Goal: Information Seeking & Learning: Check status

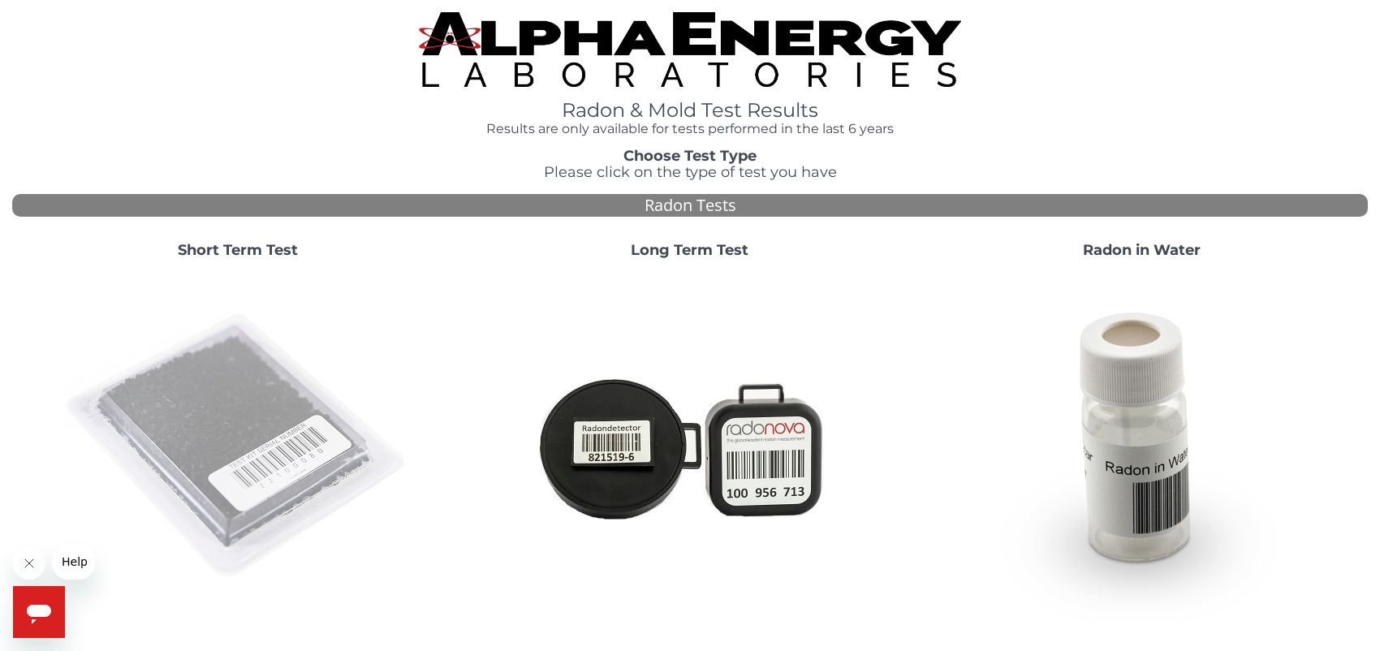
click at [291, 394] on img at bounding box center [237, 446] width 349 height 349
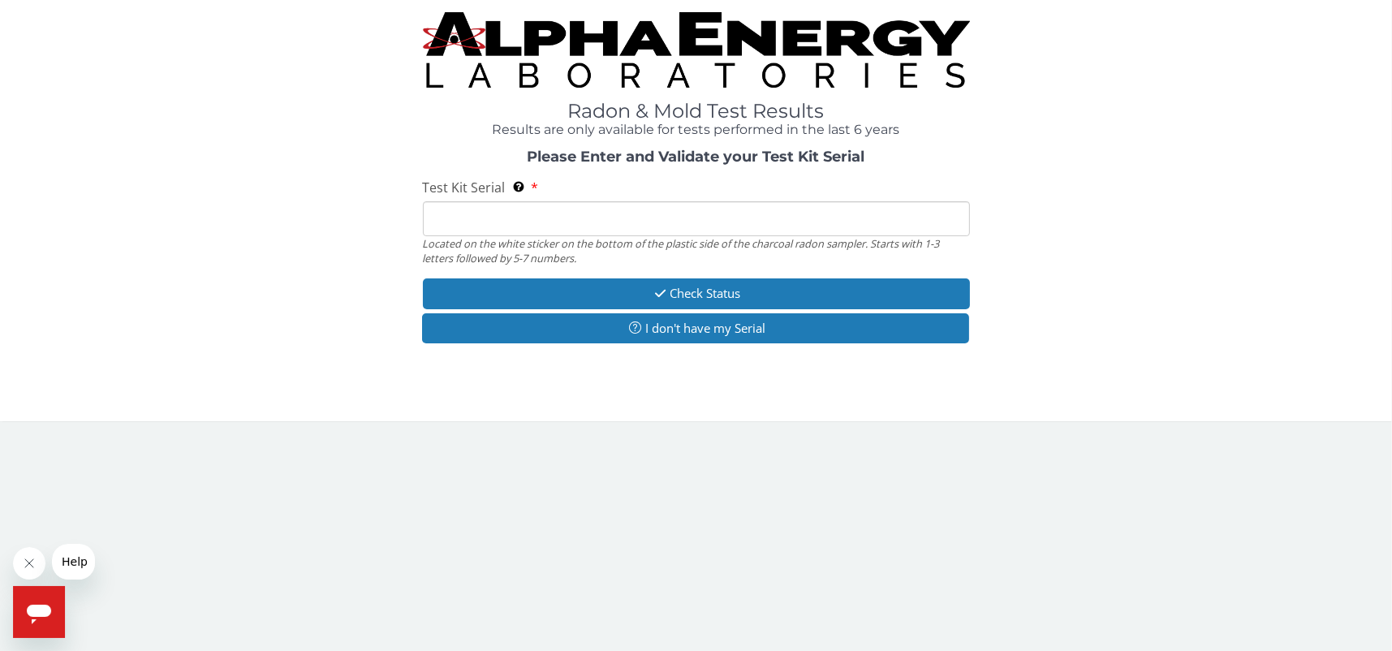
click at [575, 217] on input "Test Kit Serial Located on the white sticker on the bottom of the plastic side …" at bounding box center [696, 218] width 547 height 35
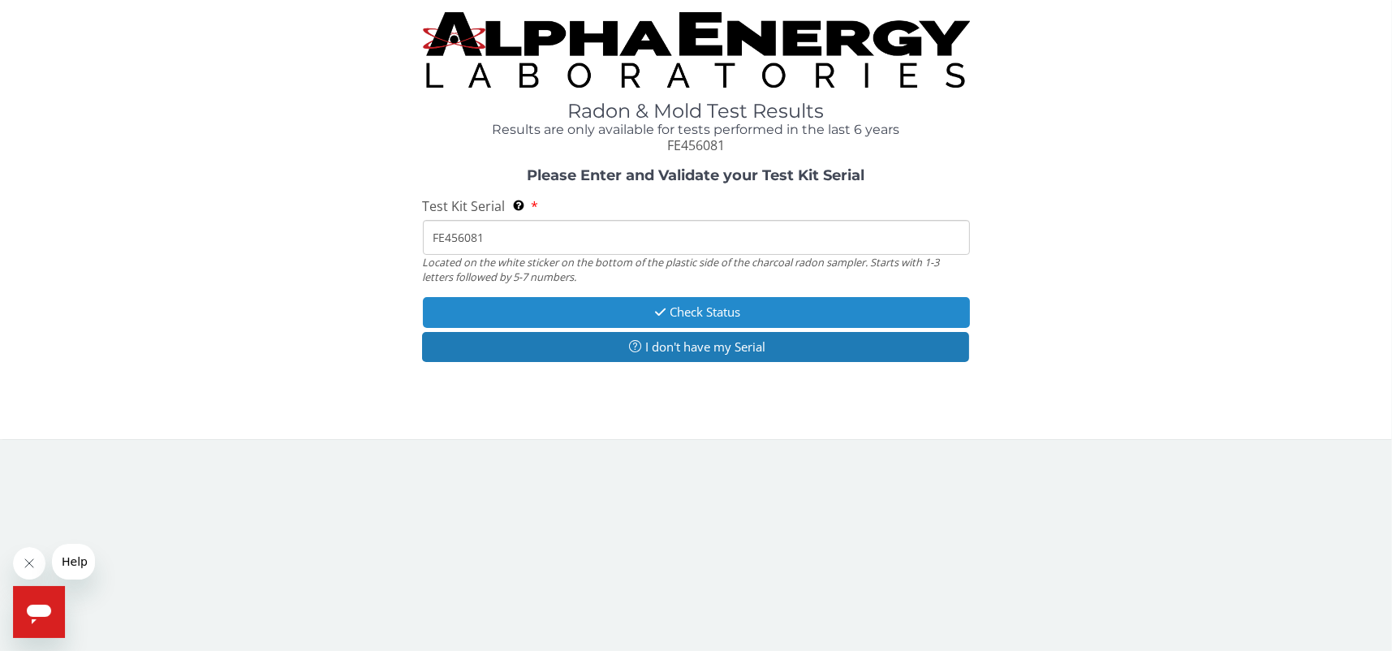
type input "FE456081"
click at [681, 312] on button "Check Status" at bounding box center [696, 312] width 547 height 30
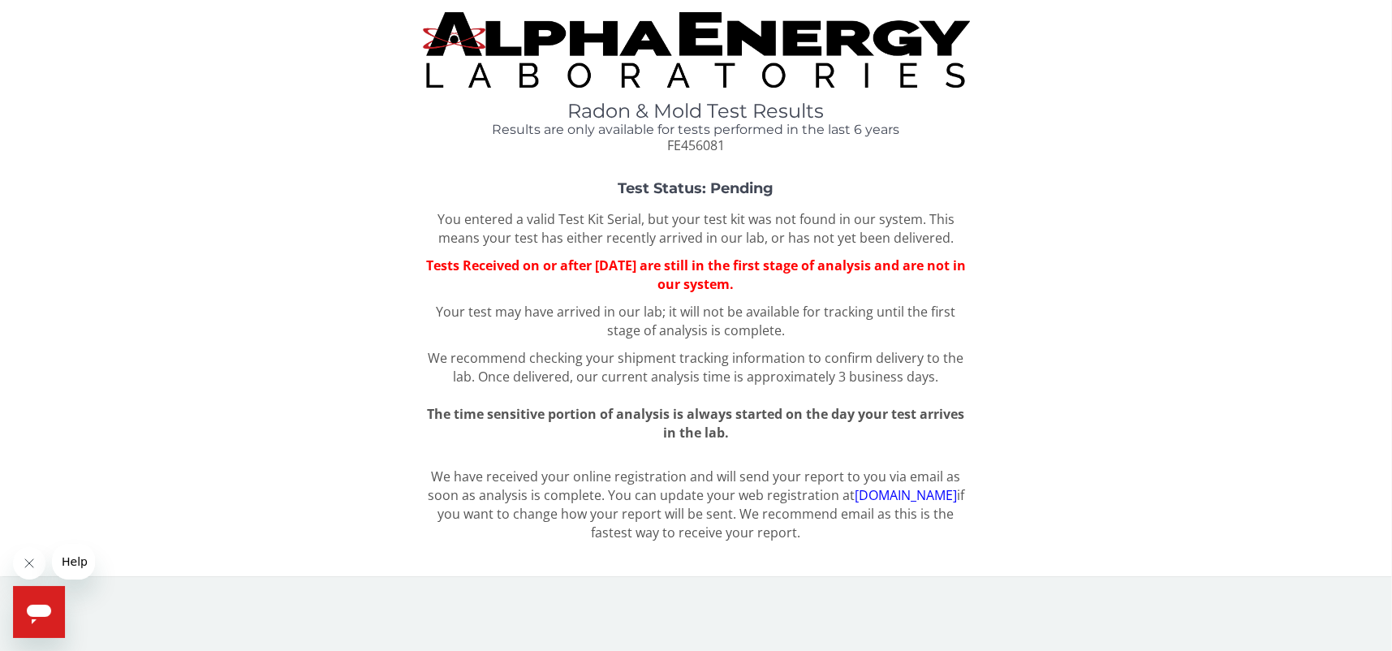
click at [967, 300] on div "You entered a valid Test Kit Serial, but your test kit was not found in our sys…" at bounding box center [696, 326] width 547 height 232
click at [81, 557] on span "Help" at bounding box center [75, 560] width 26 height 13
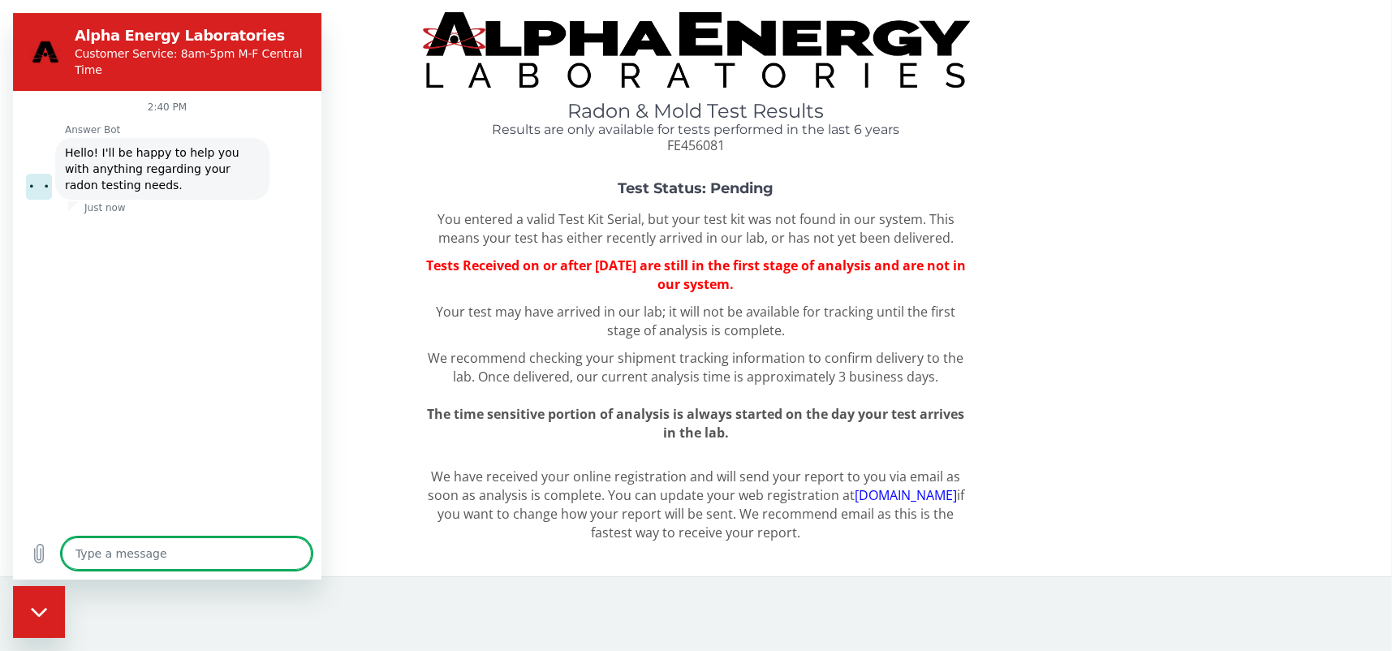
type textarea "x"
type textarea "I"
type textarea "x"
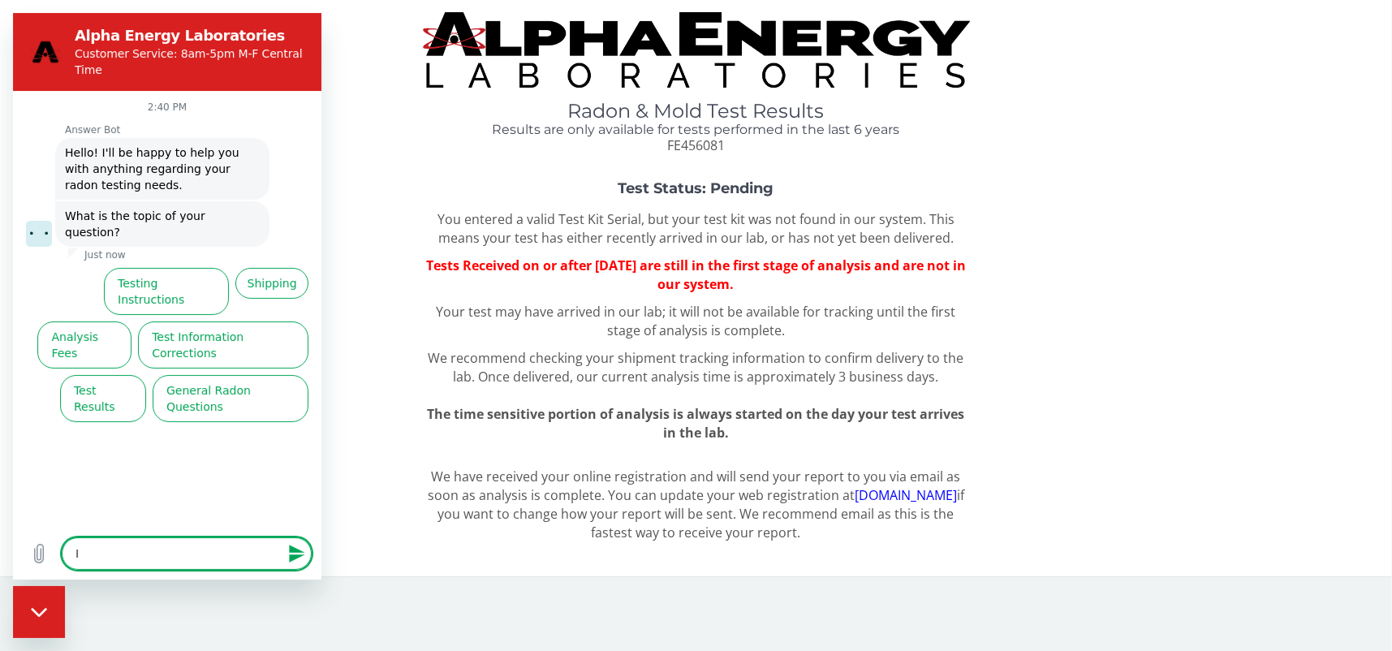
type textarea "I"
type textarea "x"
type textarea "I m"
type textarea "x"
type textarea "I ma"
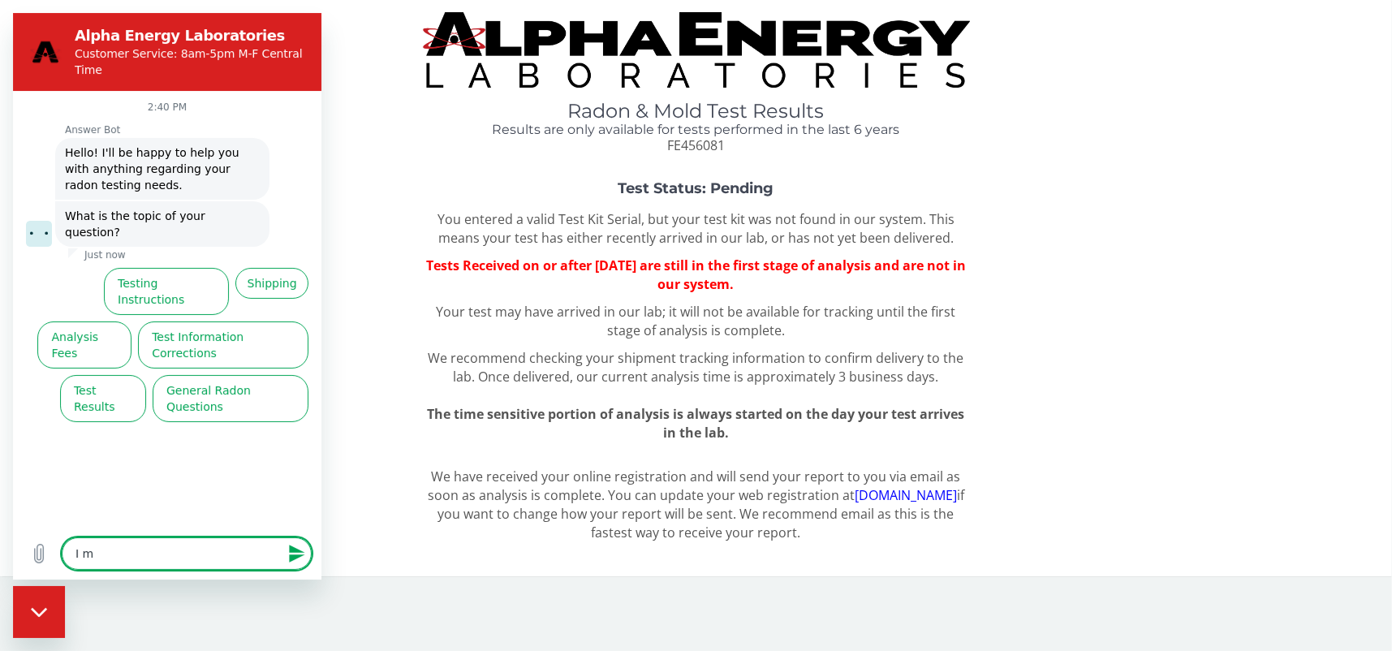
type textarea "x"
type textarea "I mai"
type textarea "x"
type textarea "I mail"
type textarea "x"
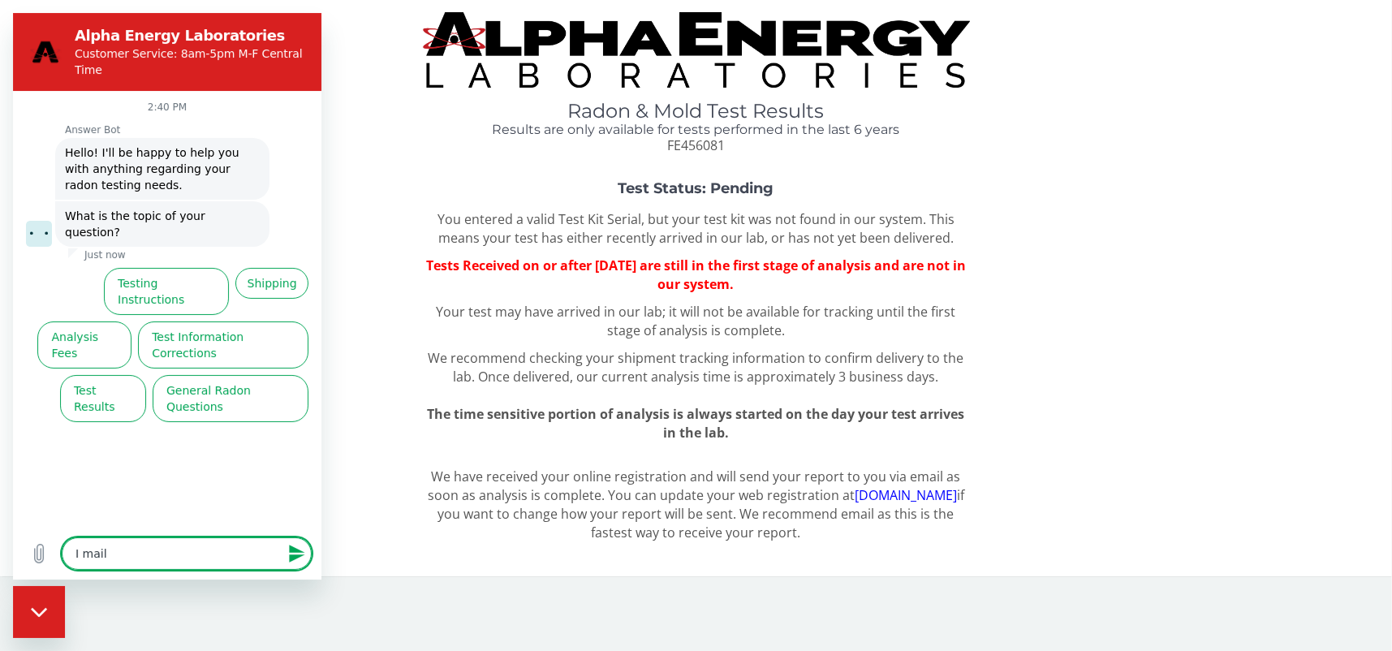
type textarea "I maile"
type textarea "x"
type textarea "I mailed"
type textarea "x"
type textarea "I mailed"
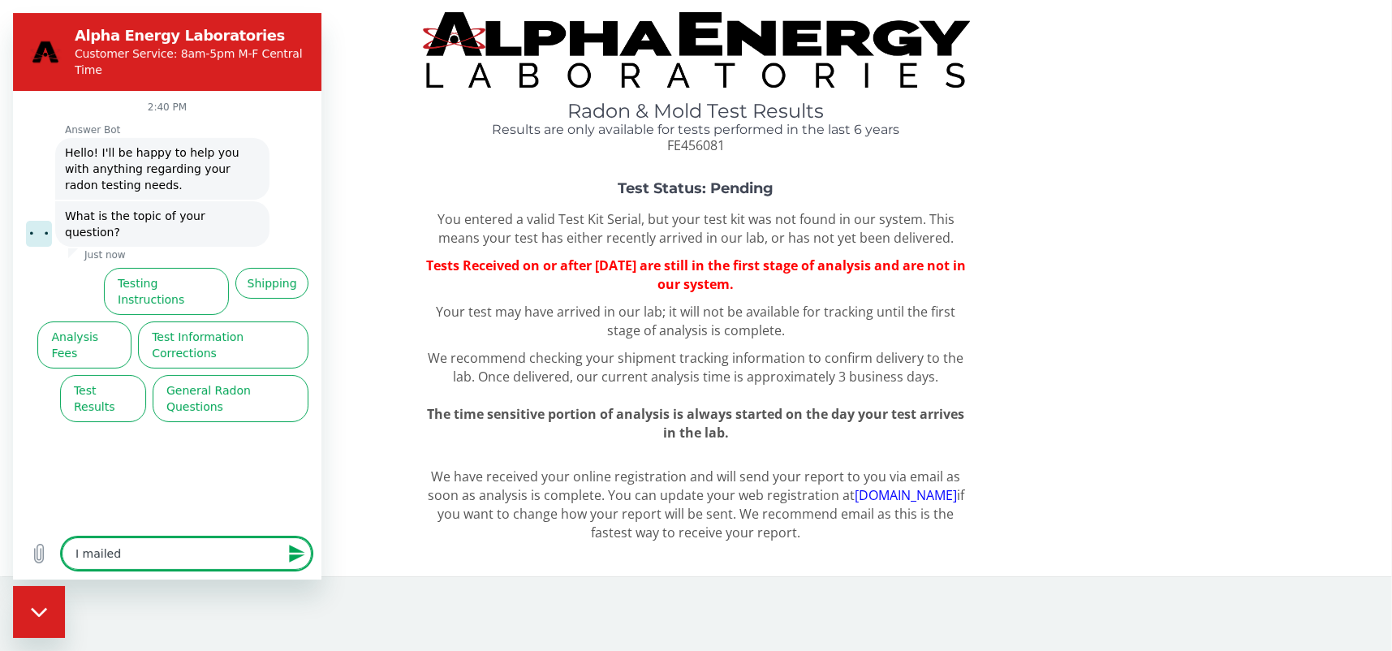
type textarea "x"
type textarea "I mailed m"
type textarea "x"
type textarea "I mailed my"
type textarea "x"
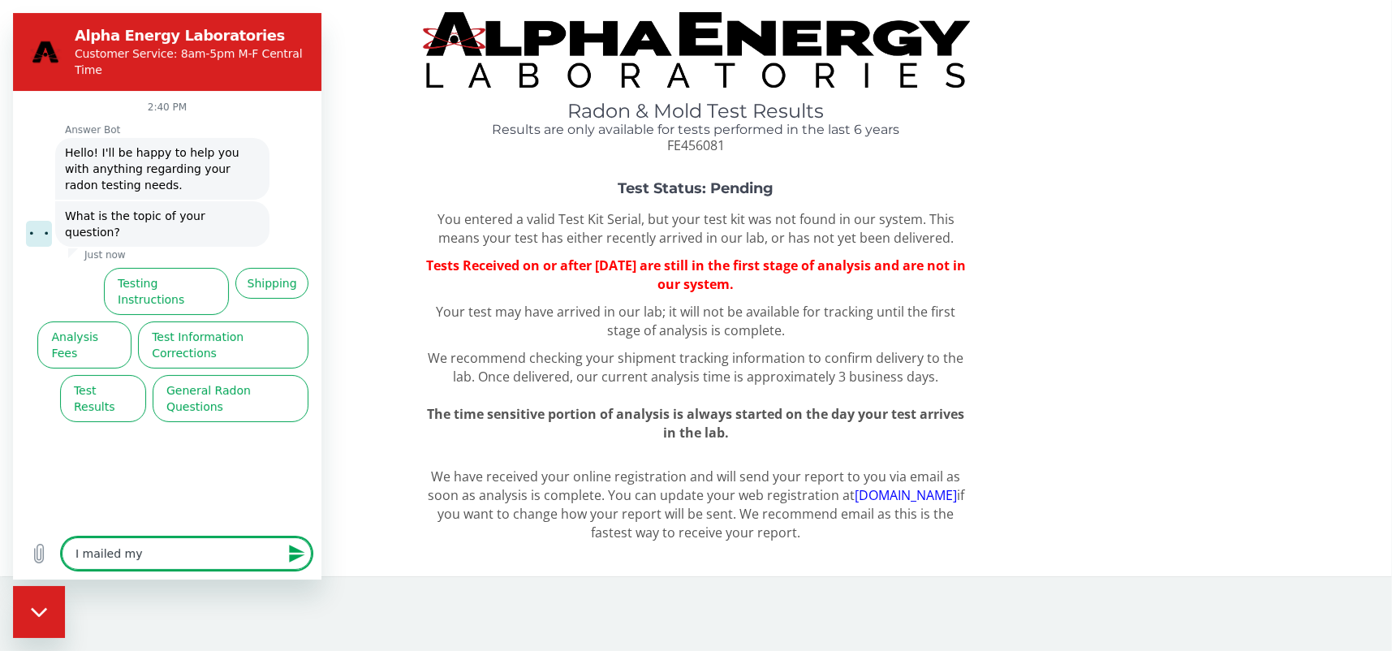
type textarea "I mailed my"
type textarea "x"
type textarea "I mailed my t"
type textarea "x"
type textarea "I mailed my te"
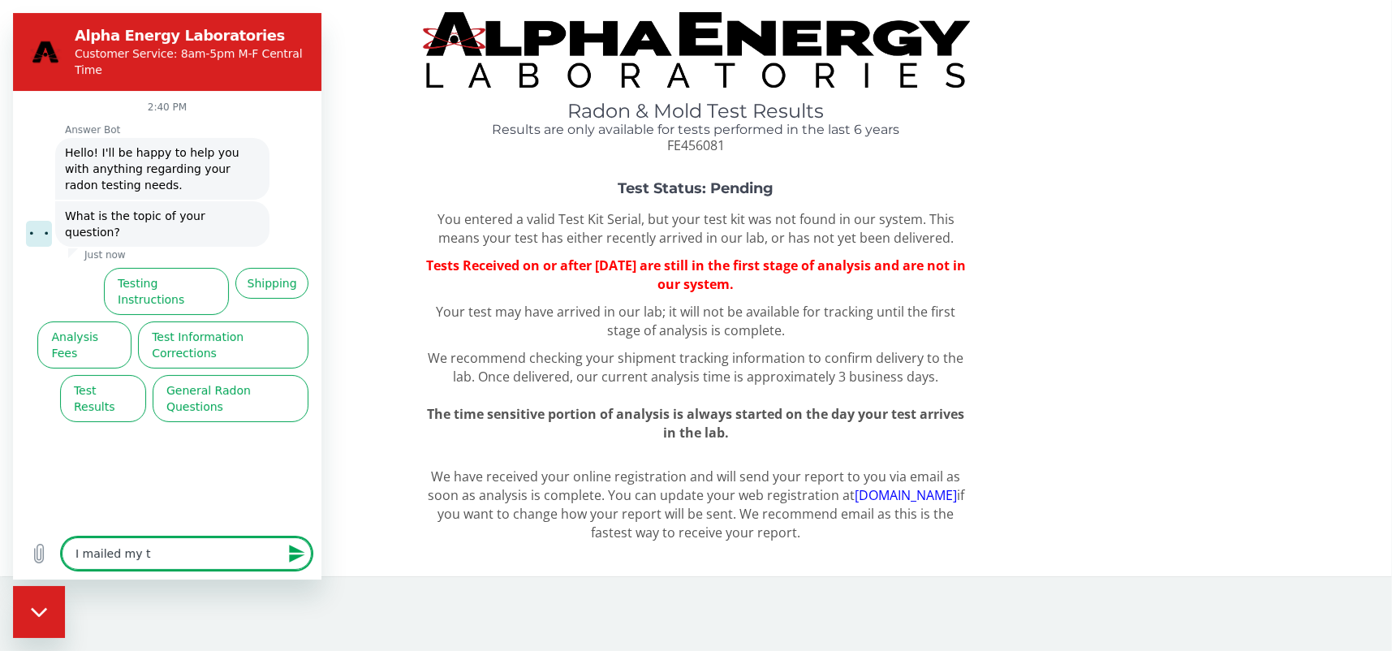
type textarea "x"
type textarea "I mailed my tes"
type textarea "x"
type textarea "I mailed my test"
type textarea "x"
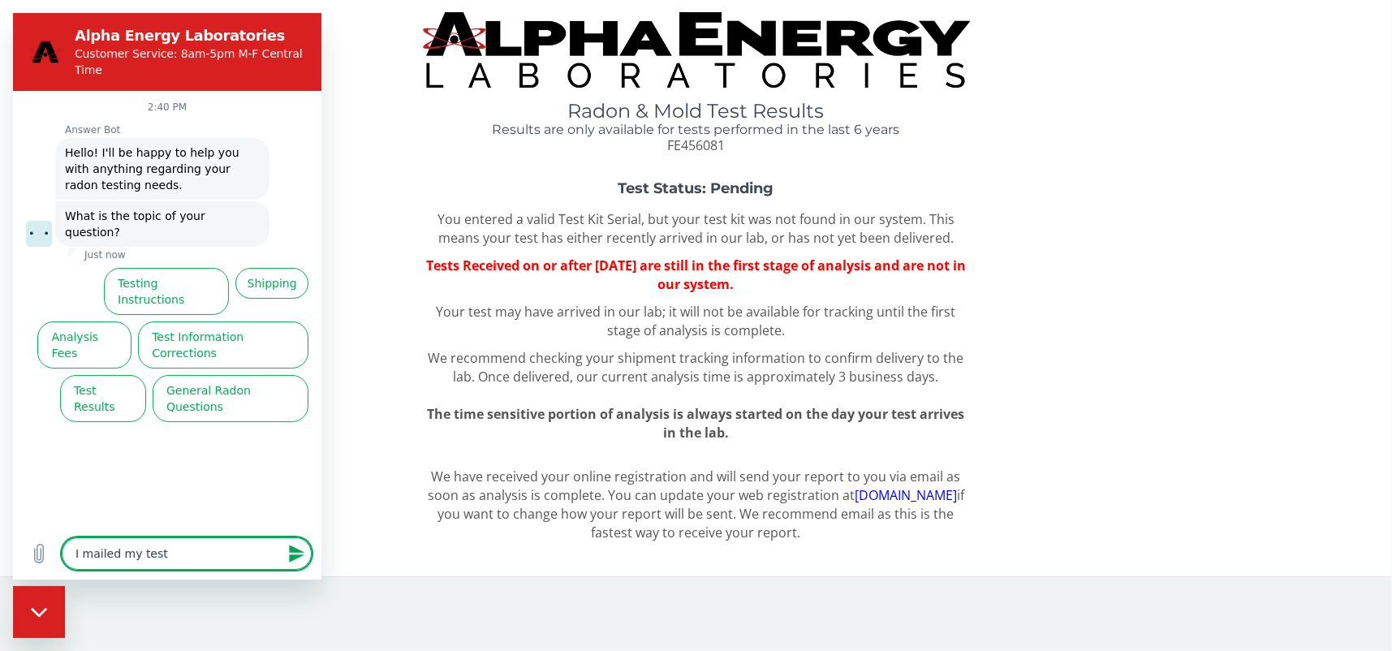
type textarea "I mailed my test"
type textarea "x"
type textarea "I mailed my test i"
type textarea "x"
type textarea "I mailed my test in"
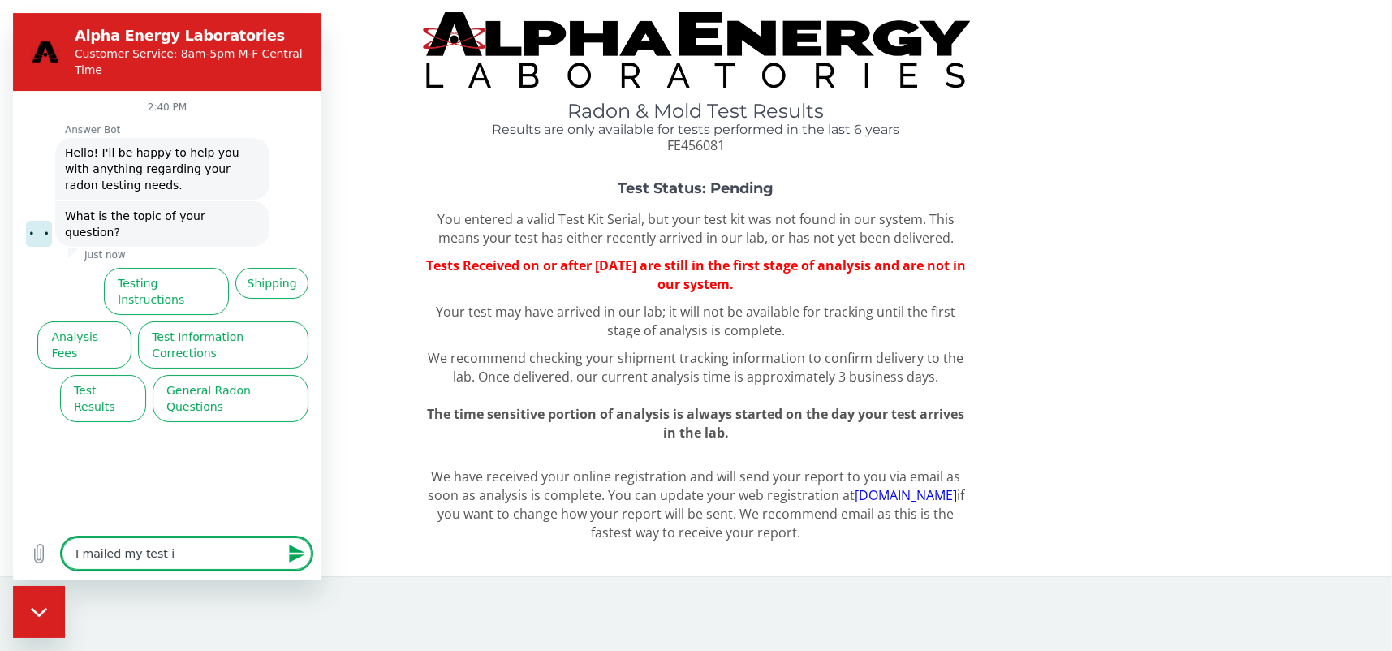
type textarea "x"
type textarea "I mailed my test in"
type textarea "x"
type textarea "I mailed my test in l"
type textarea "x"
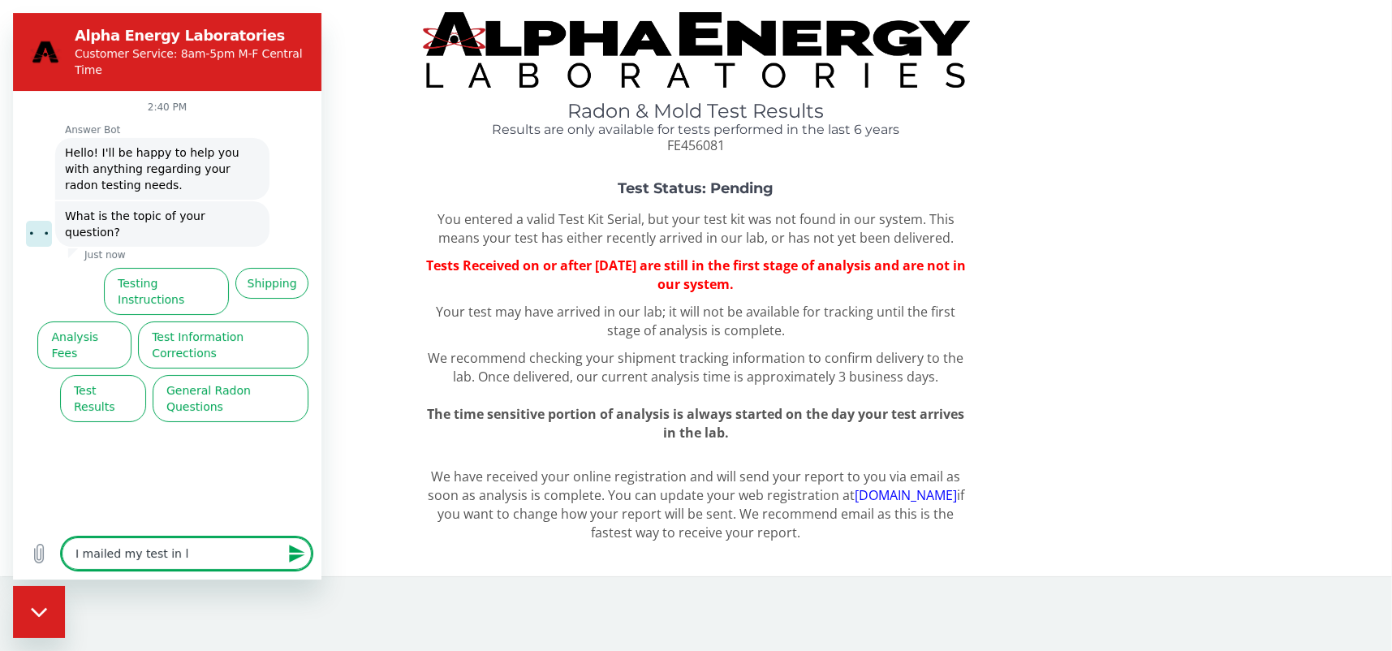
type textarea "I mailed my test in la"
type textarea "x"
type textarea "I mailed my test in las"
type textarea "x"
type textarea "I mailed my test in last"
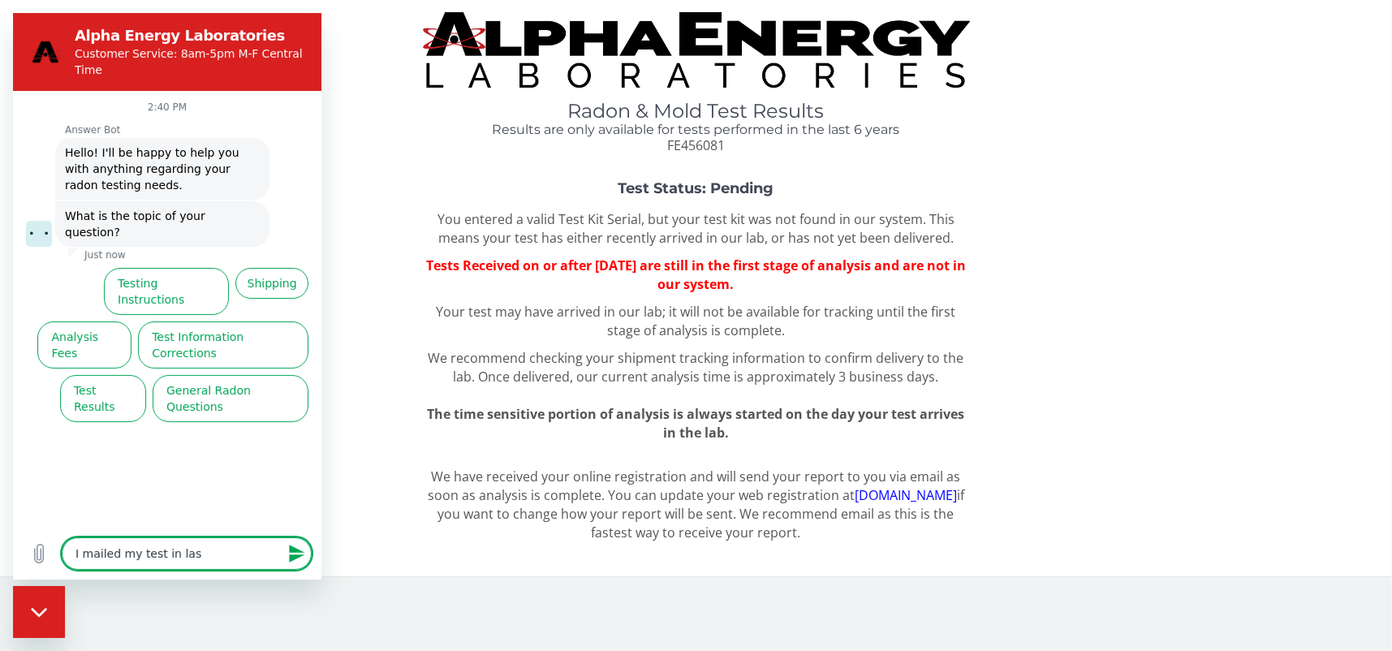
type textarea "x"
type textarea "I mailed my test in last"
type textarea "x"
type textarea "I mailed my test in last w"
type textarea "x"
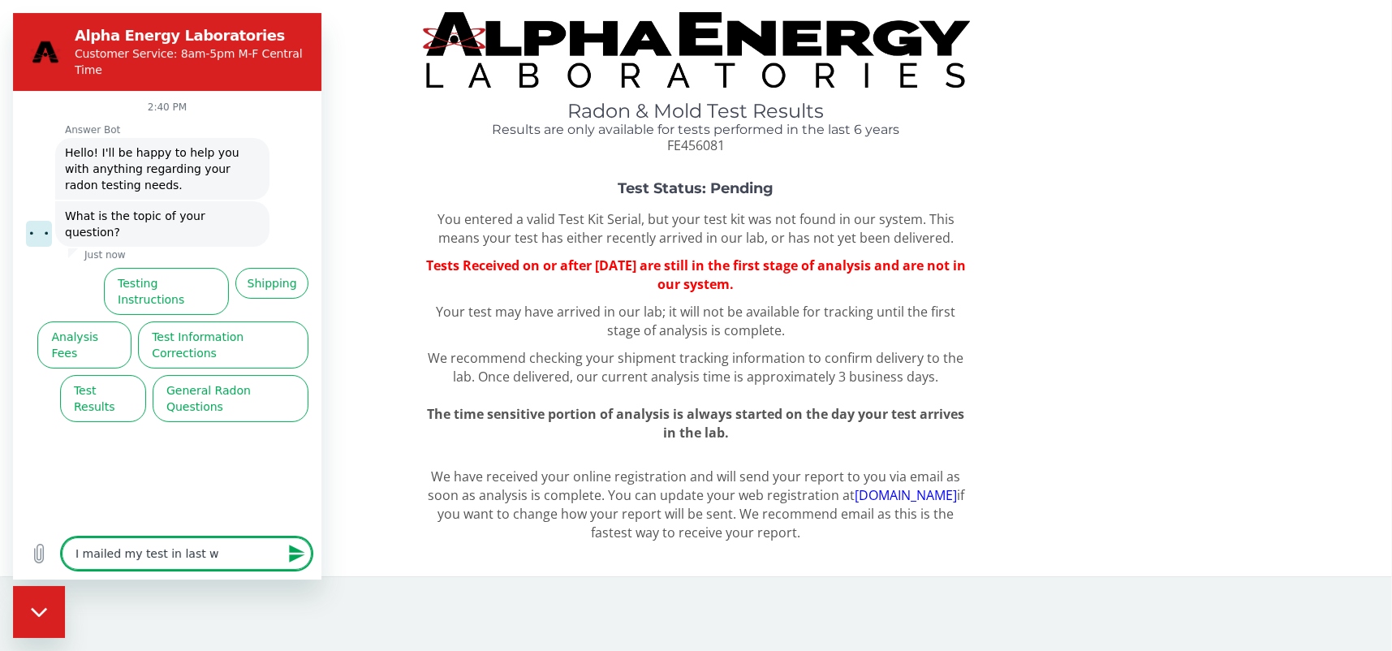
type textarea "I mailed my test in last we"
type textarea "x"
type textarea "I mailed my test in last wee"
type textarea "x"
type textarea "I mailed my test in last week"
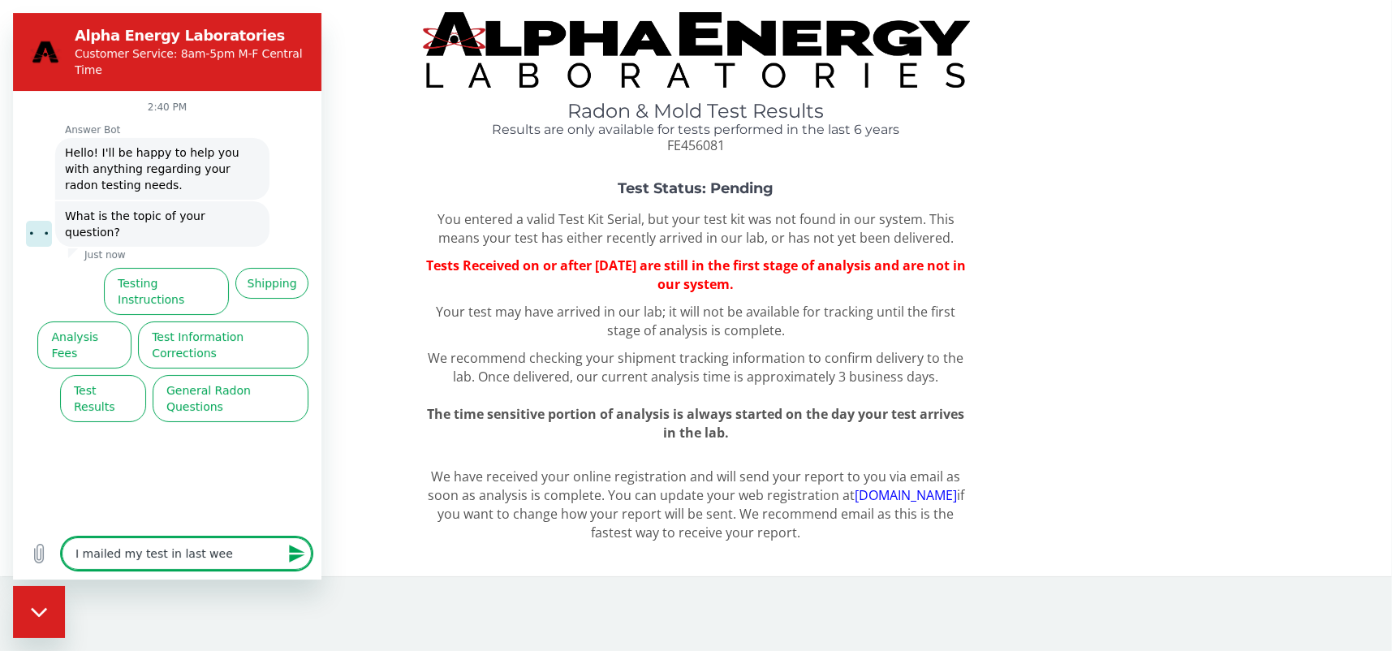
type textarea "x"
type textarea "I mailed my test in last week."
type textarea "x"
type textarea "I mailed my test in last week."
type textarea "x"
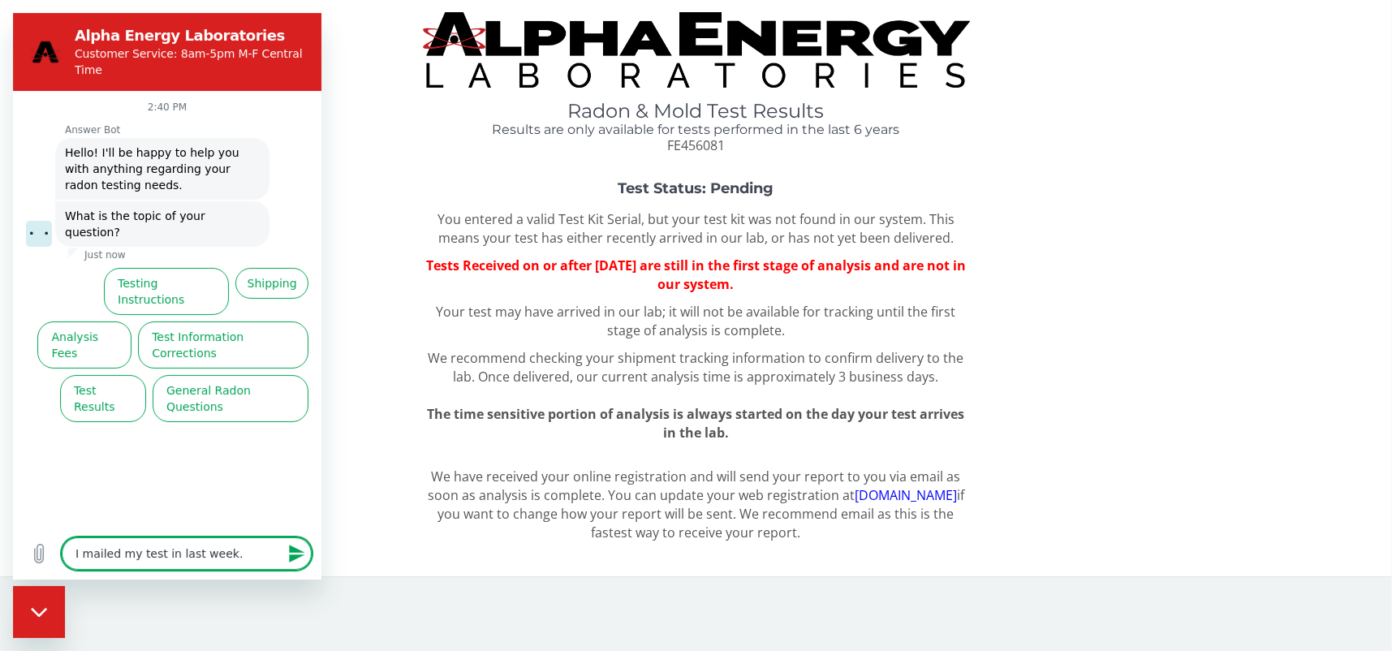
type textarea "I mailed my test in last week. H"
type textarea "x"
type textarea "I mailed my test in last week. Ho"
type textarea "x"
type textarea "I mailed my test in last week. How"
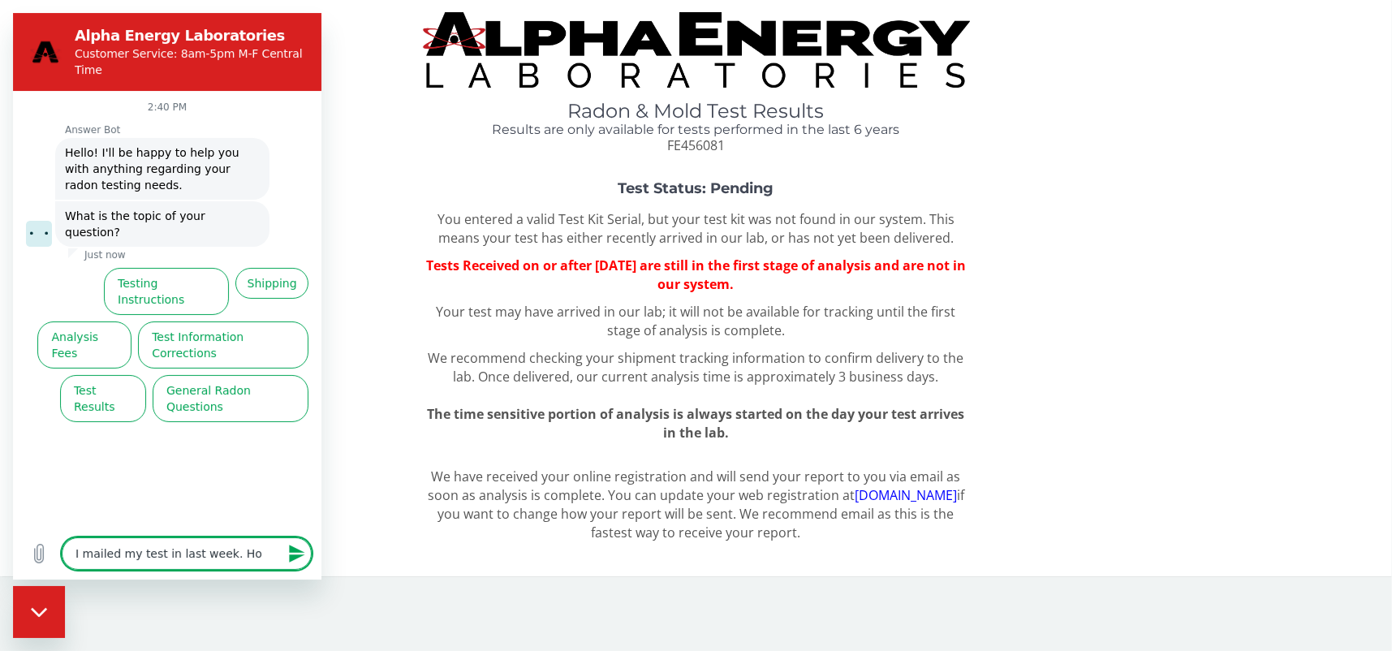
type textarea "x"
type textarea "I mailed my test in last week. How"
type textarea "x"
type textarea "I mailed my test in last week. How l"
type textarea "x"
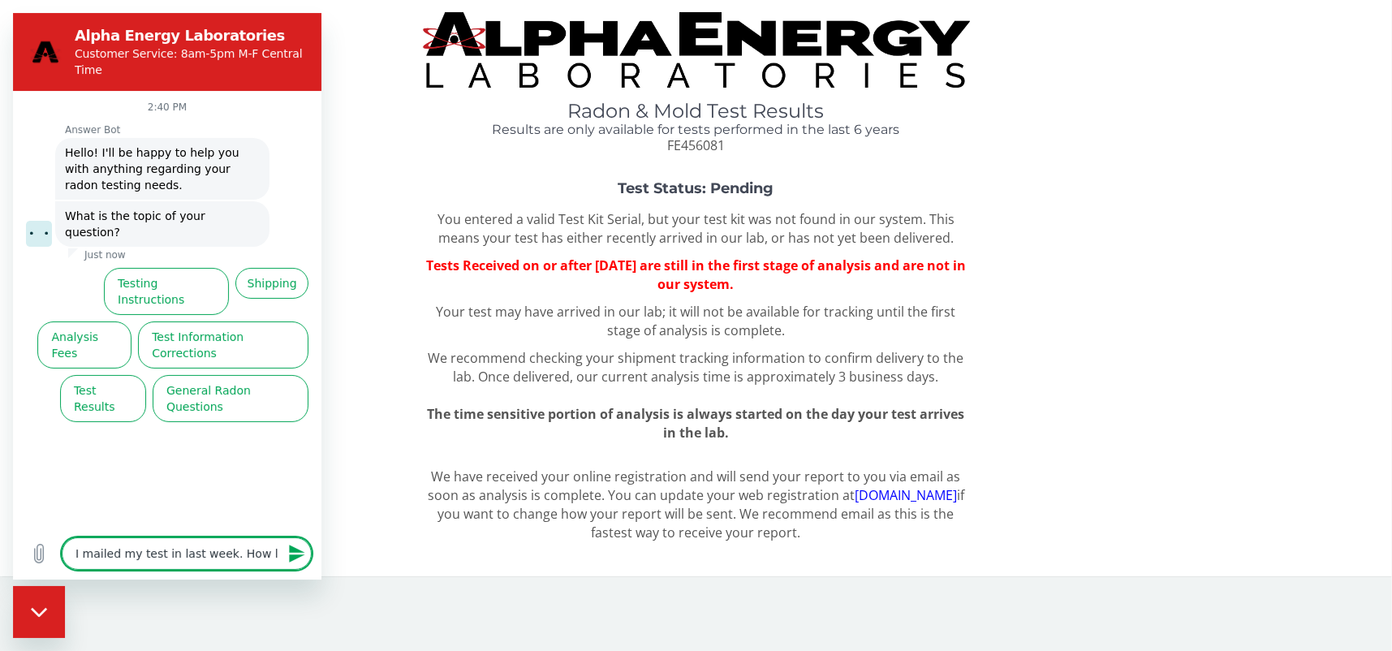
type textarea "I mailed my test in last week. How lo"
type textarea "x"
type textarea "I mailed my test in last week. How lon"
type textarea "x"
type textarea "I mailed my test in last week. How long"
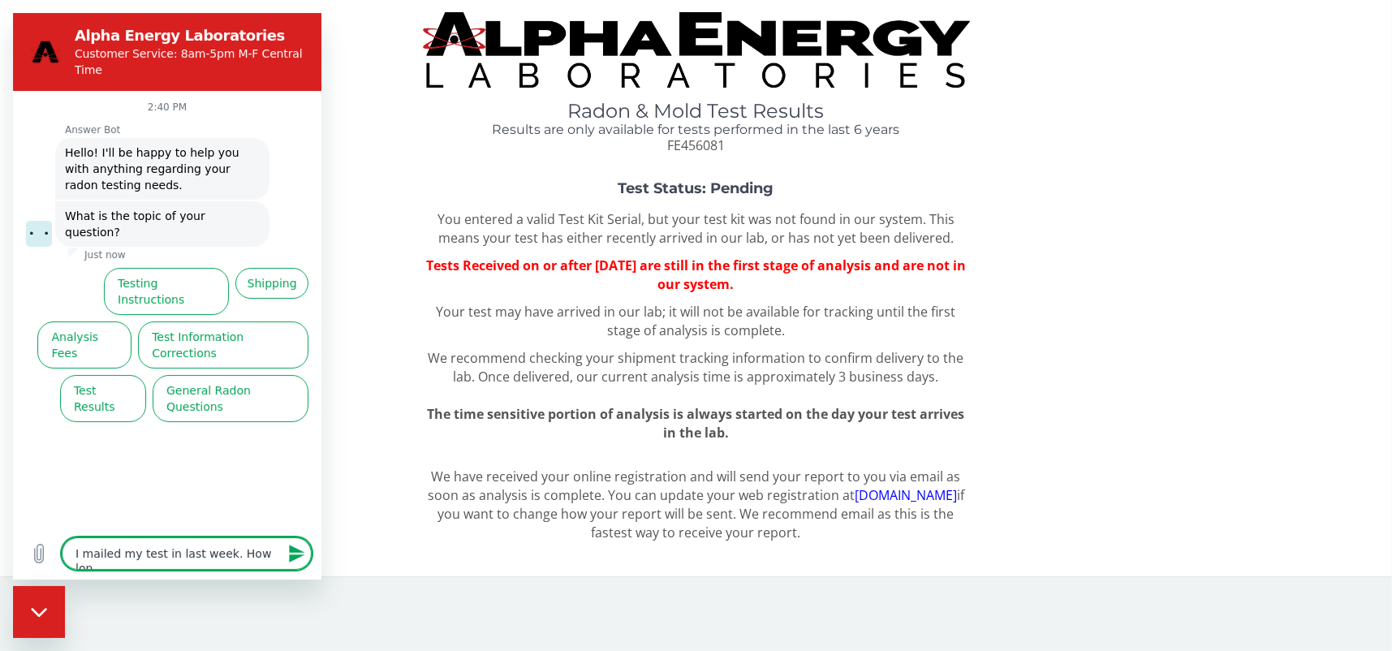
type textarea "x"
type textarea "I mailed my test in last week. How long"
type textarea "x"
type textarea "I mailed my test in last week. How long d"
type textarea "x"
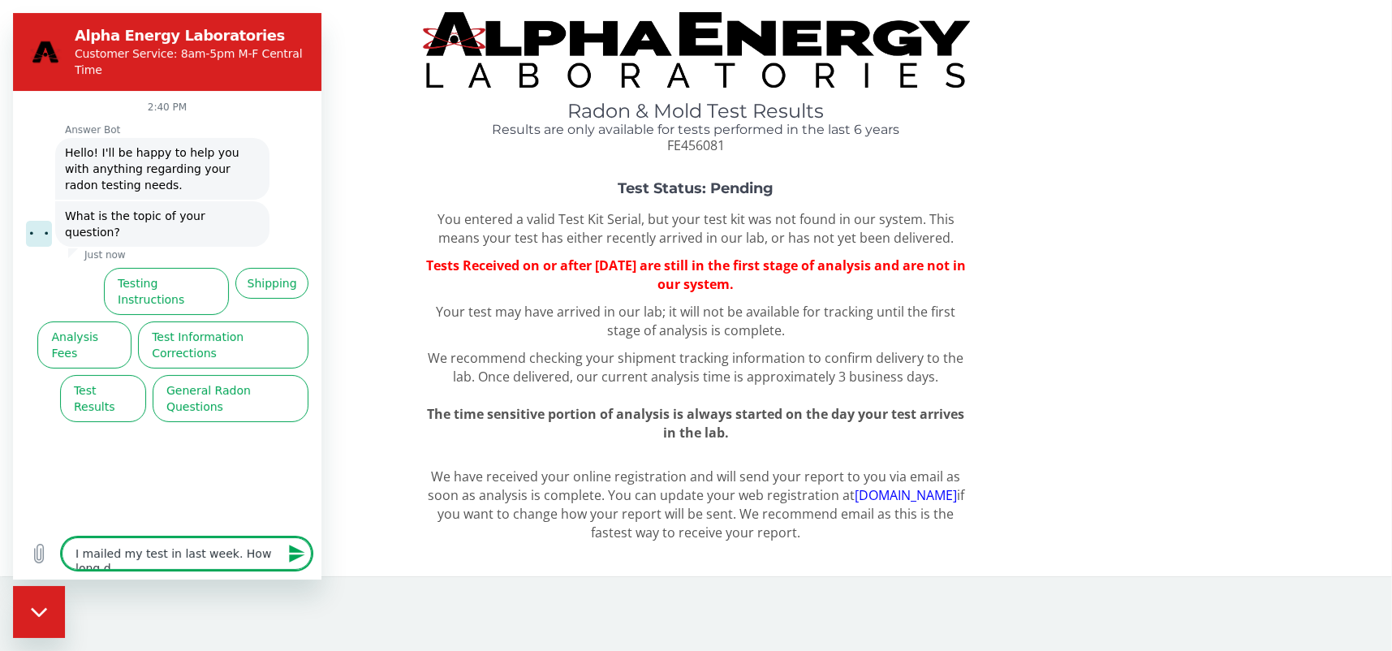
type textarea "I mailed my test in last week. How long do"
type textarea "x"
type textarea "I mailed my test in last week. How long doe"
type textarea "x"
type textarea "I mailed my test in last week. How long does"
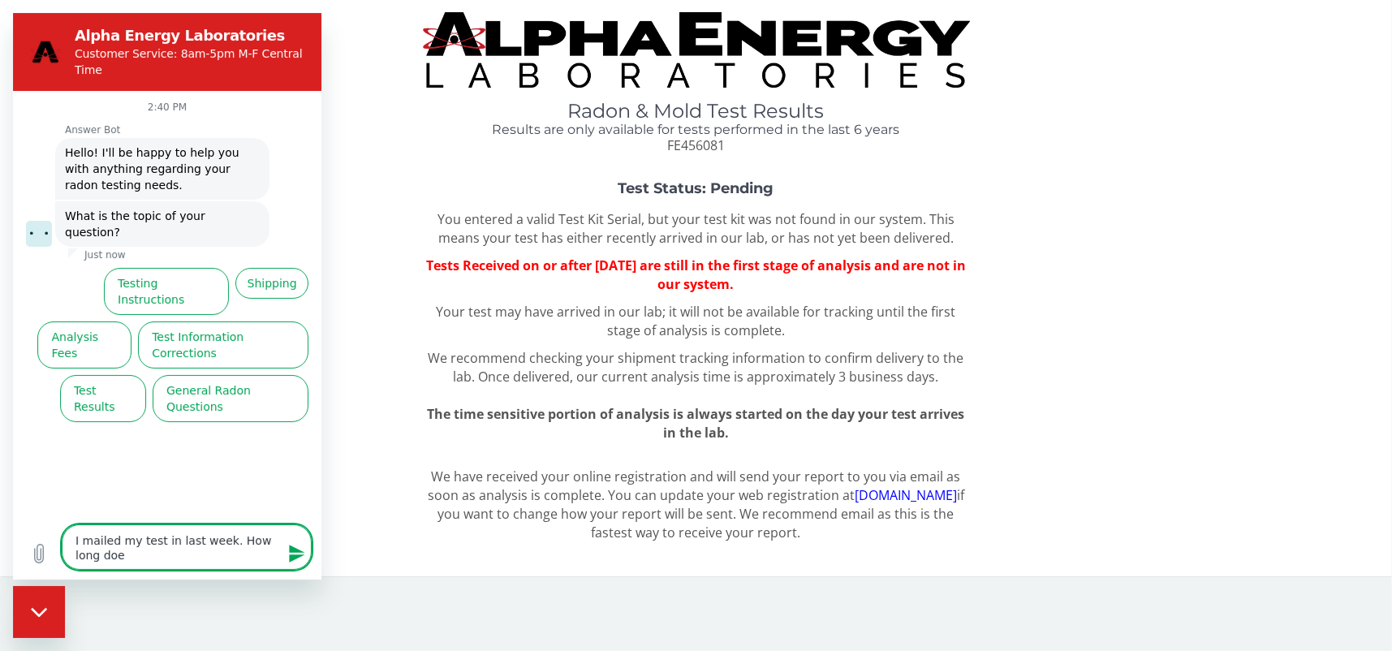
type textarea "x"
type textarea "I mailed my test in last week. How long does"
type textarea "x"
type textarea "I mailed my test in last week. How long does i"
type textarea "x"
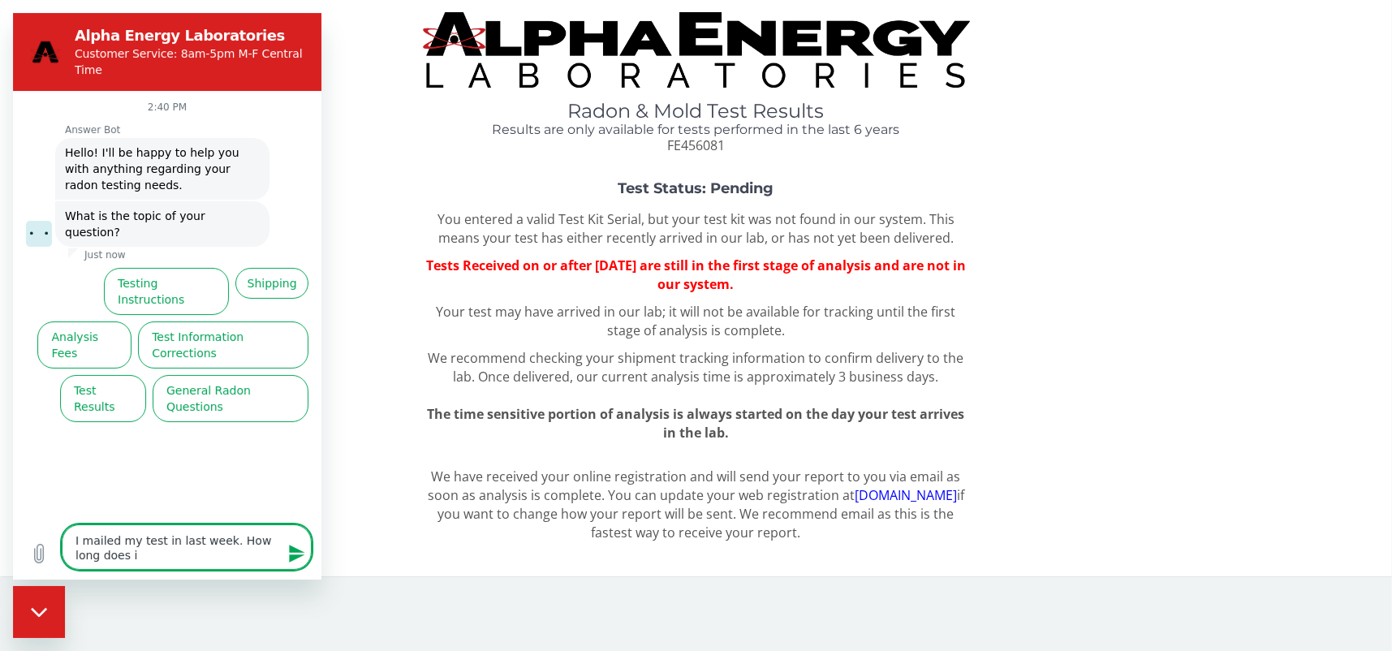
type textarea "I mailed my test in last week. How long does it"
type textarea "x"
type textarea "I mailed my test in last week. How long does it"
type textarea "x"
type textarea "I mailed my test in last week. How long does it t"
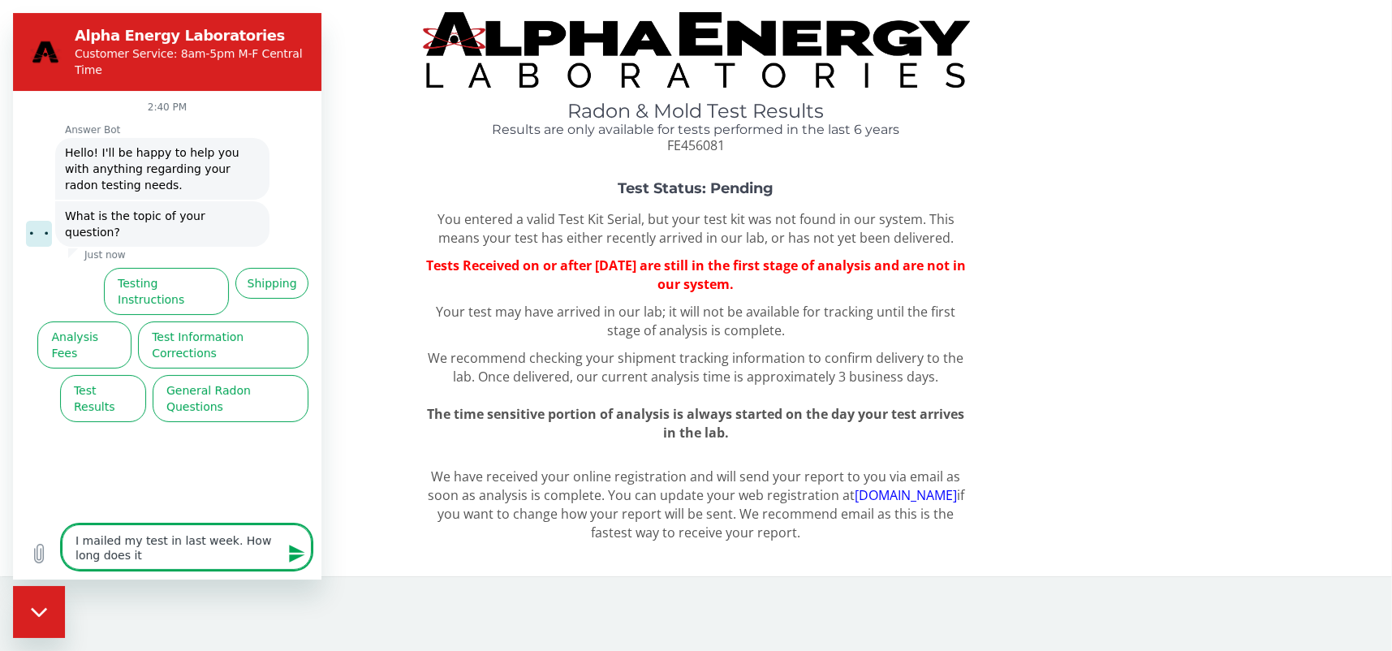
type textarea "x"
type textarea "I mailed my test in last week. How long does it ta"
type textarea "x"
type textarea "I mailed my test in last week. How long does it tak"
type textarea "x"
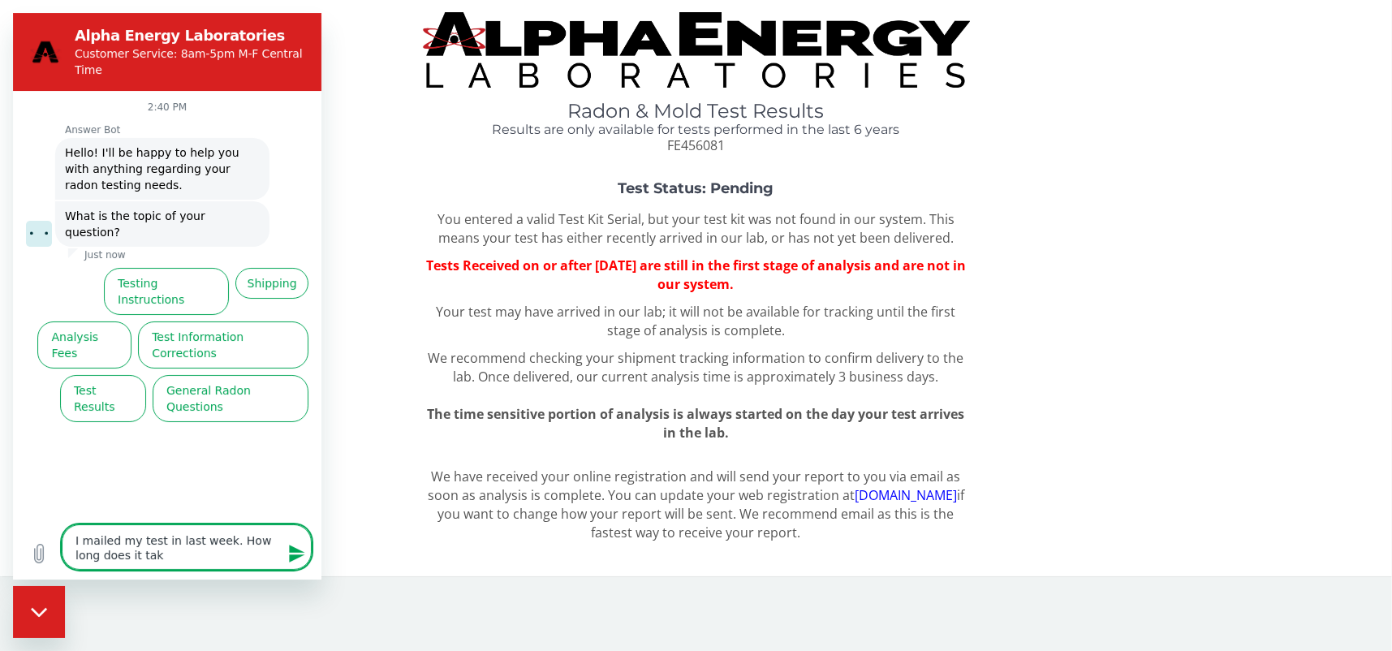
type textarea "I mailed my test in last week. How long does it take"
type textarea "x"
type textarea "I mailed my test in last week. How long does it take"
type textarea "x"
type textarea "I mailed my test in last week. How long does it take f"
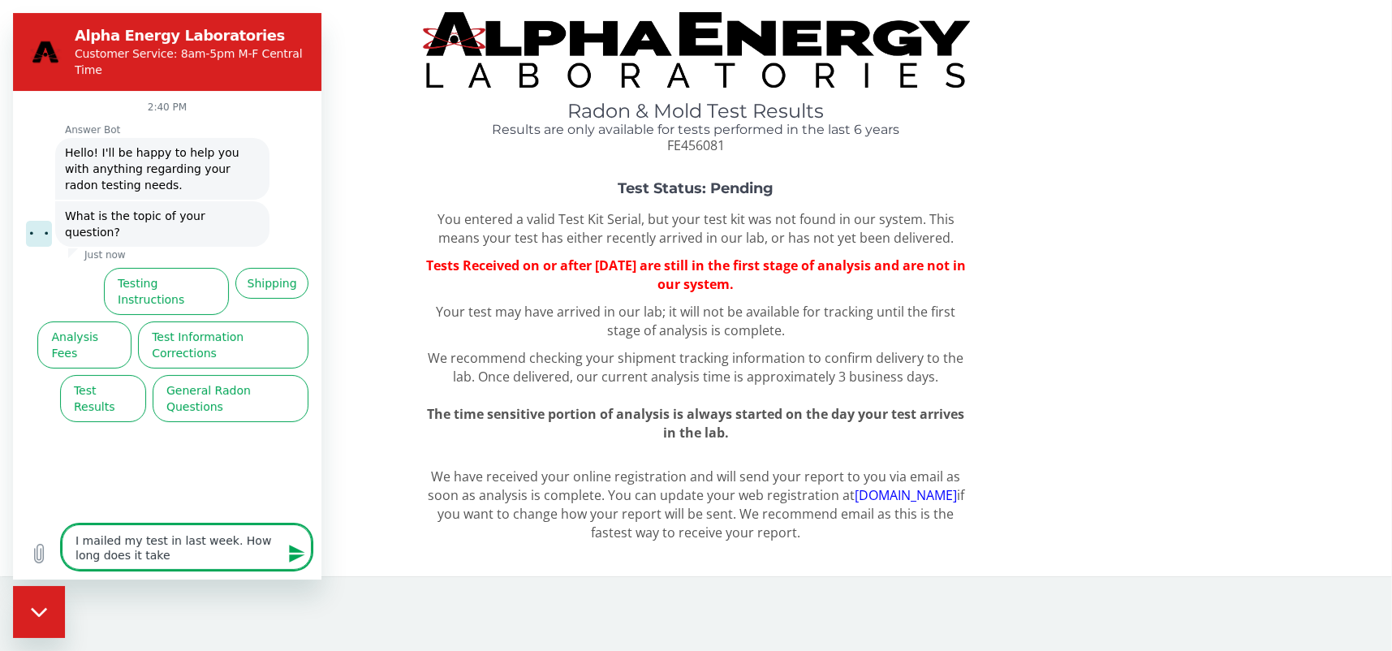
type textarea "x"
type textarea "I mailed my test in last week. How long does it take fo"
type textarea "x"
type textarea "I mailed my test in last week. How long does it take f"
type textarea "x"
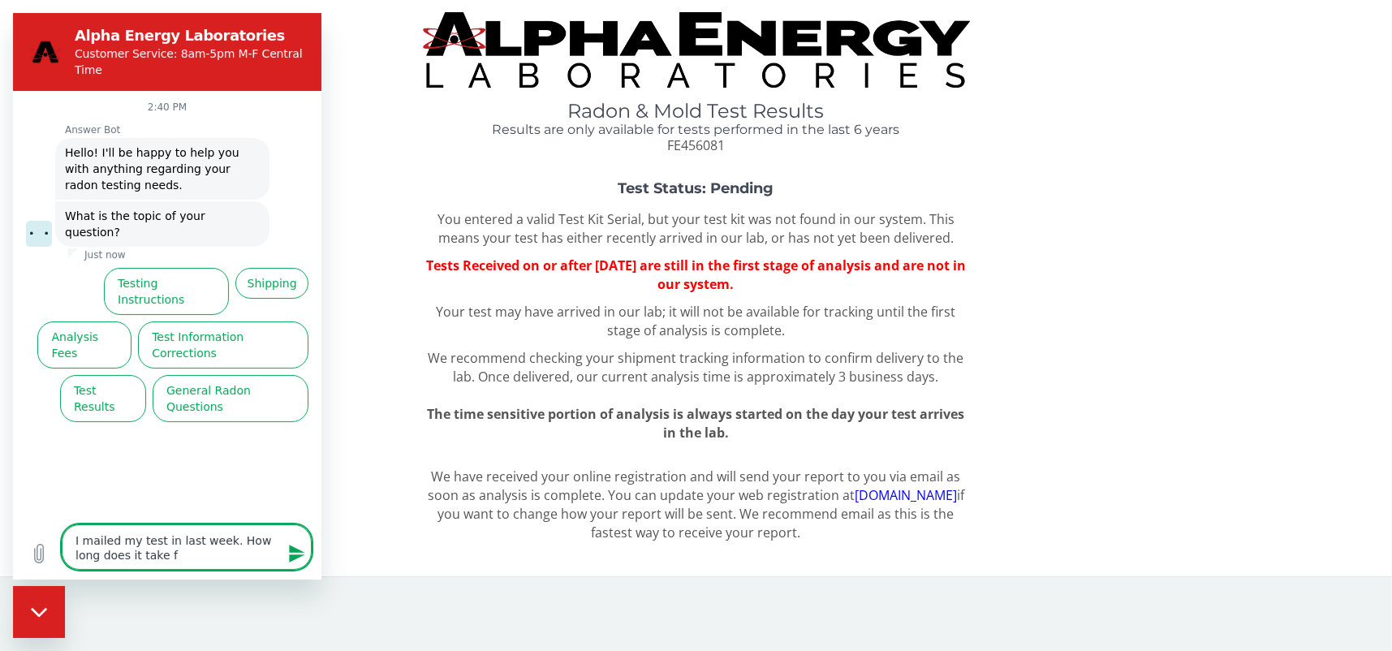
type textarea "I mailed my test in last week. How long does it take"
type textarea "x"
type textarea "I mailed my test in last week. How long does it take t"
type textarea "x"
type textarea "I mailed my test in last week. How long does it take to"
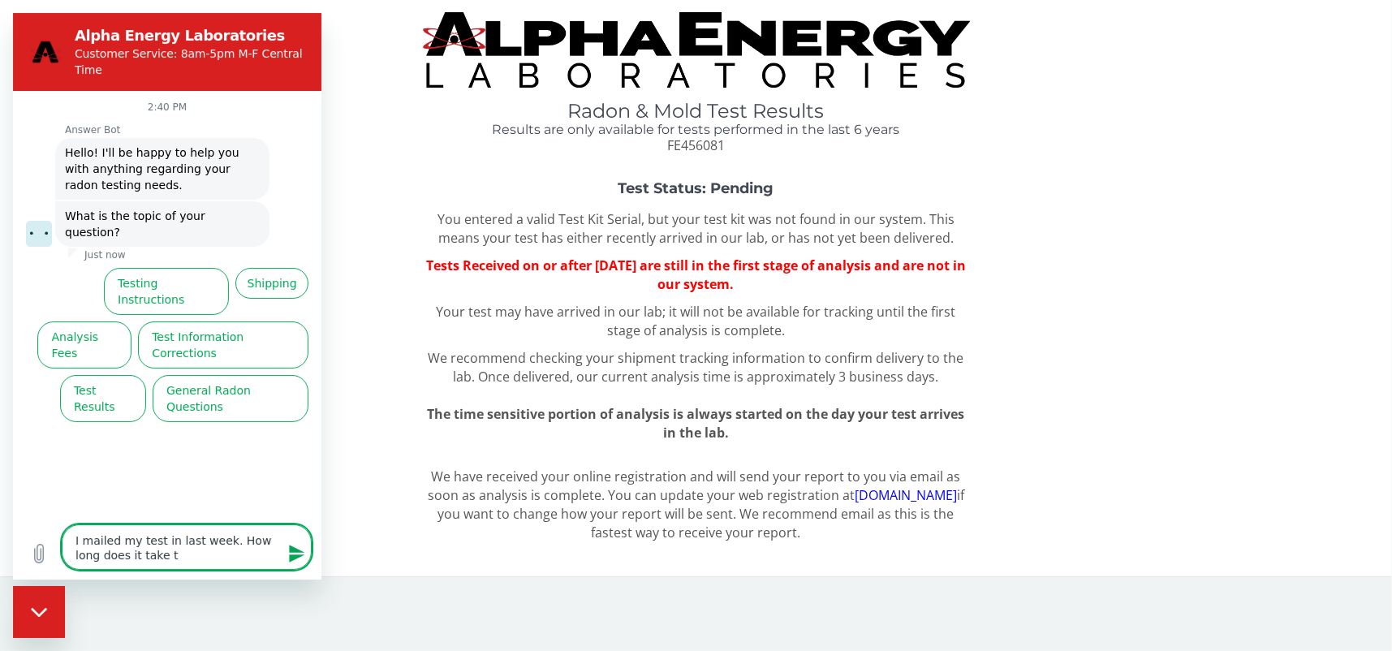
type textarea "x"
type textarea "I mailed my test in last week. How long does it take to"
type textarea "x"
type textarea "I mailed my test in last week. How long does it take to g"
type textarea "x"
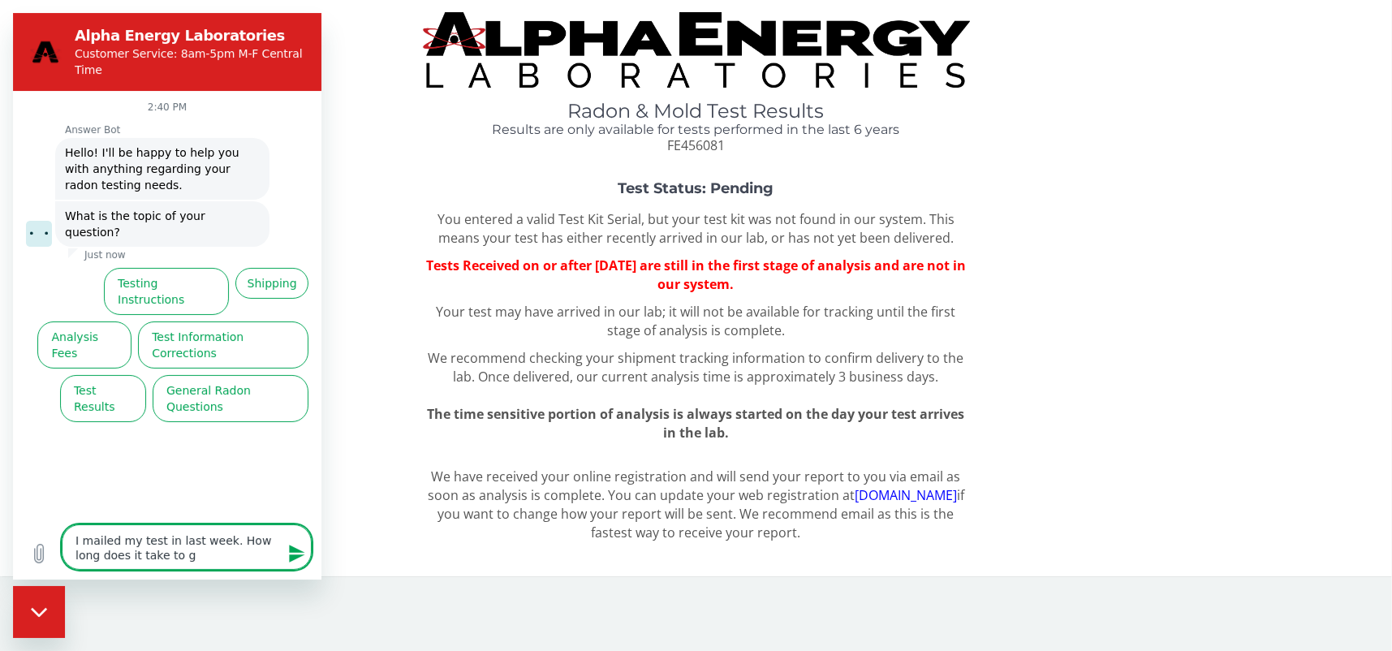
type textarea "I mailed my test in last week. How long does it take to ge"
type textarea "x"
type textarea "I mailed my test in last week. How long does it take to get"
type textarea "x"
type textarea "I mailed my test in last week. How long does it take to get"
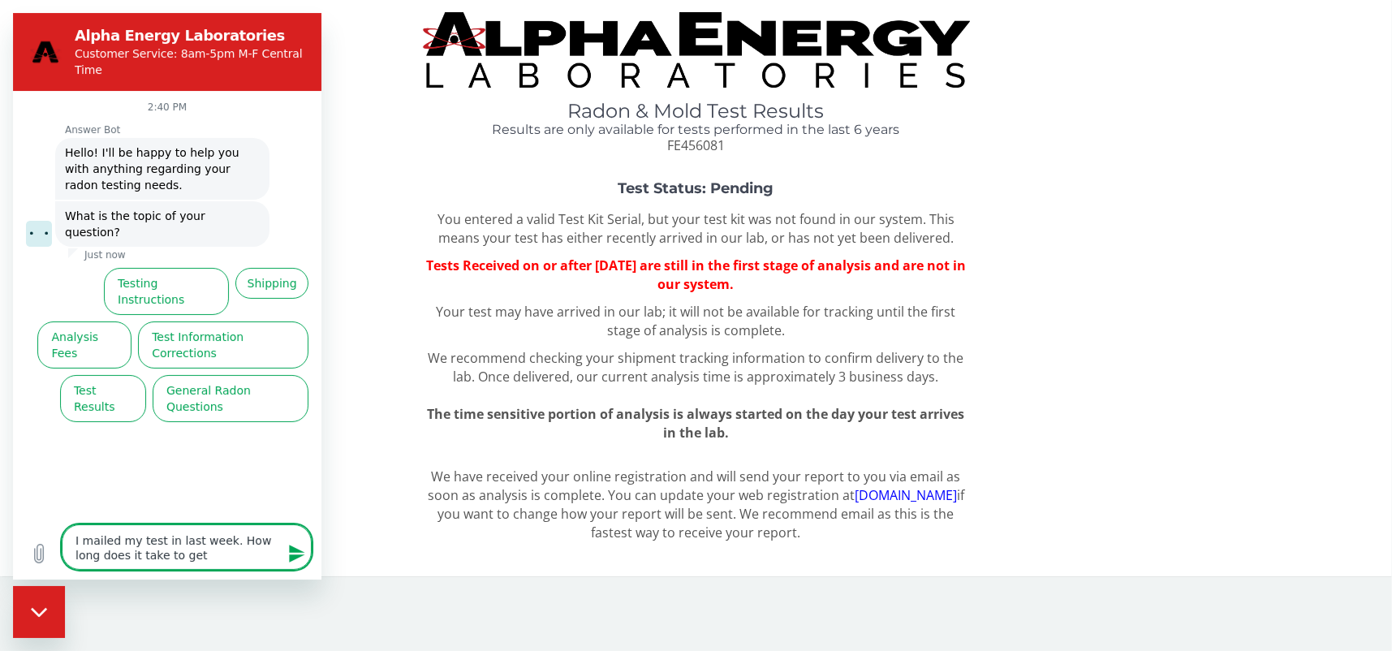
type textarea "x"
type textarea "I mailed my test in last week. How long does it take to get r"
type textarea "x"
type textarea "I mailed my test in last week. How long does it take to get re"
type textarea "x"
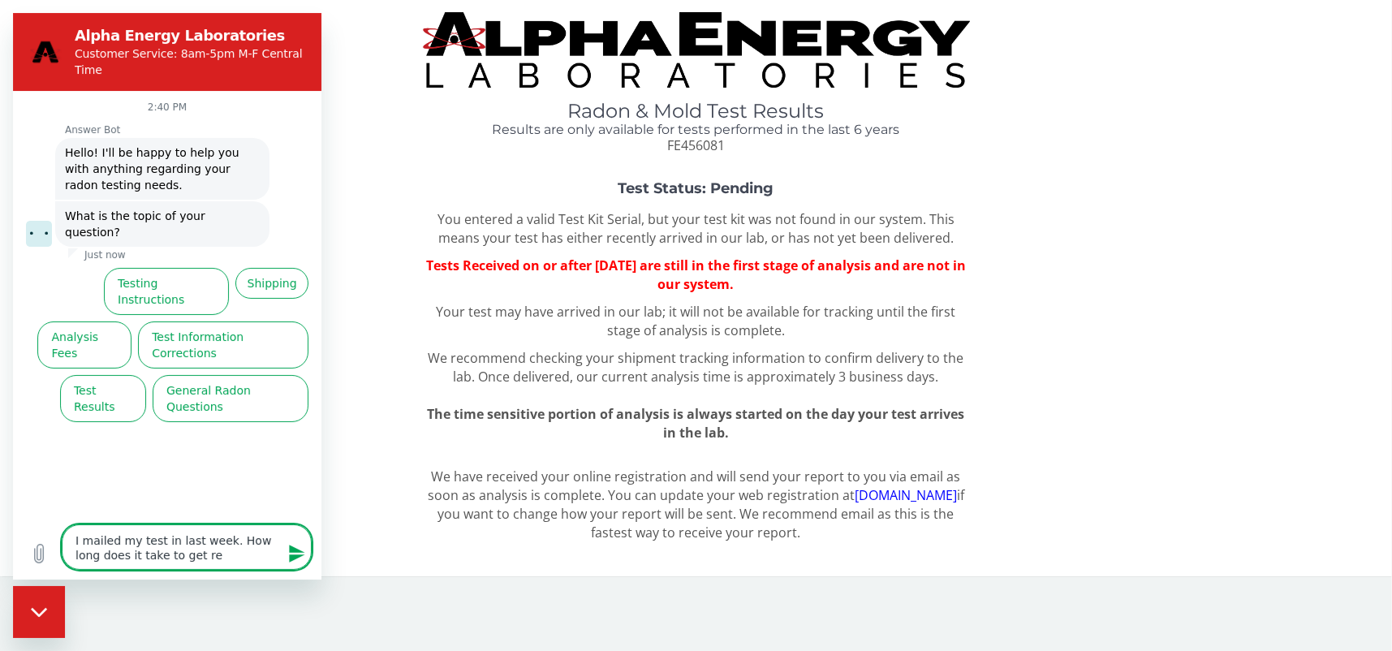
type textarea "I mailed my test in last week. How long does it take to get res"
type textarea "x"
type textarea "I mailed my test in last week. How long does it take to get resu"
type textarea "x"
type textarea "I mailed my test in last week. How long does it take to get resul"
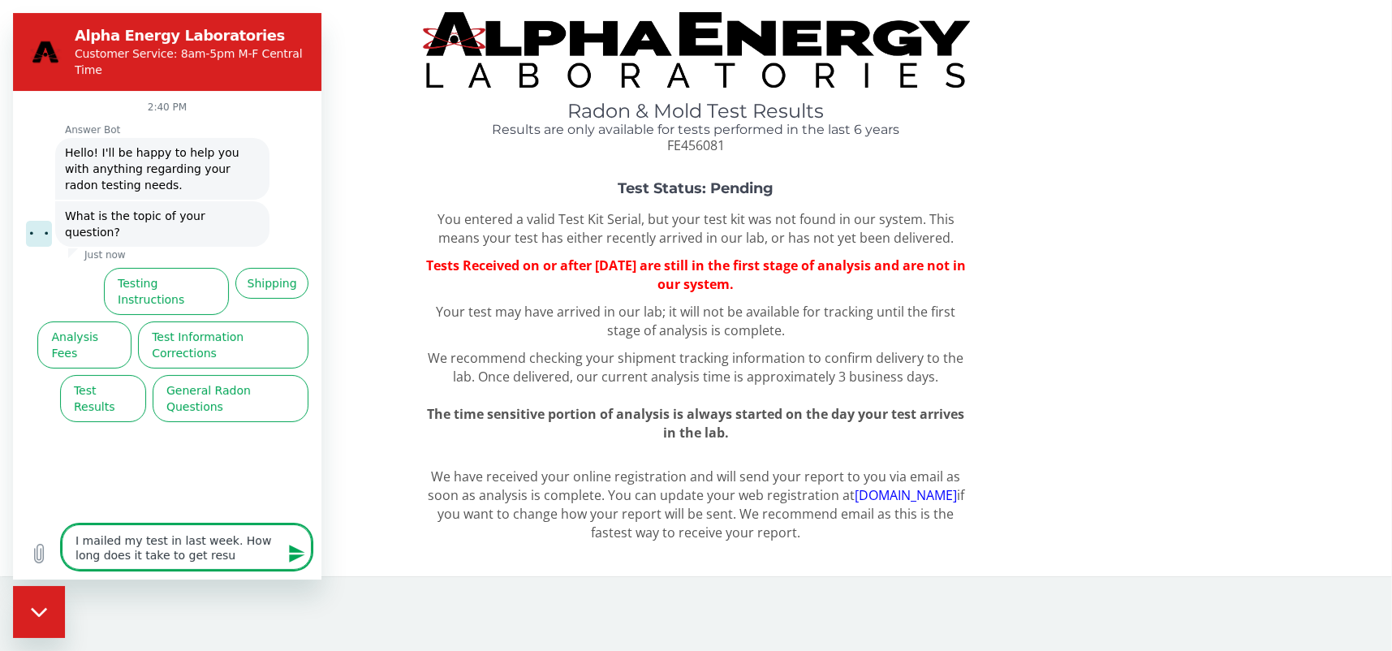
type textarea "x"
type textarea "I mailed my test in last week. How long does it take to get result"
type textarea "x"
type textarea "I mailed my test in last week. How long does it take to get results"
type textarea "x"
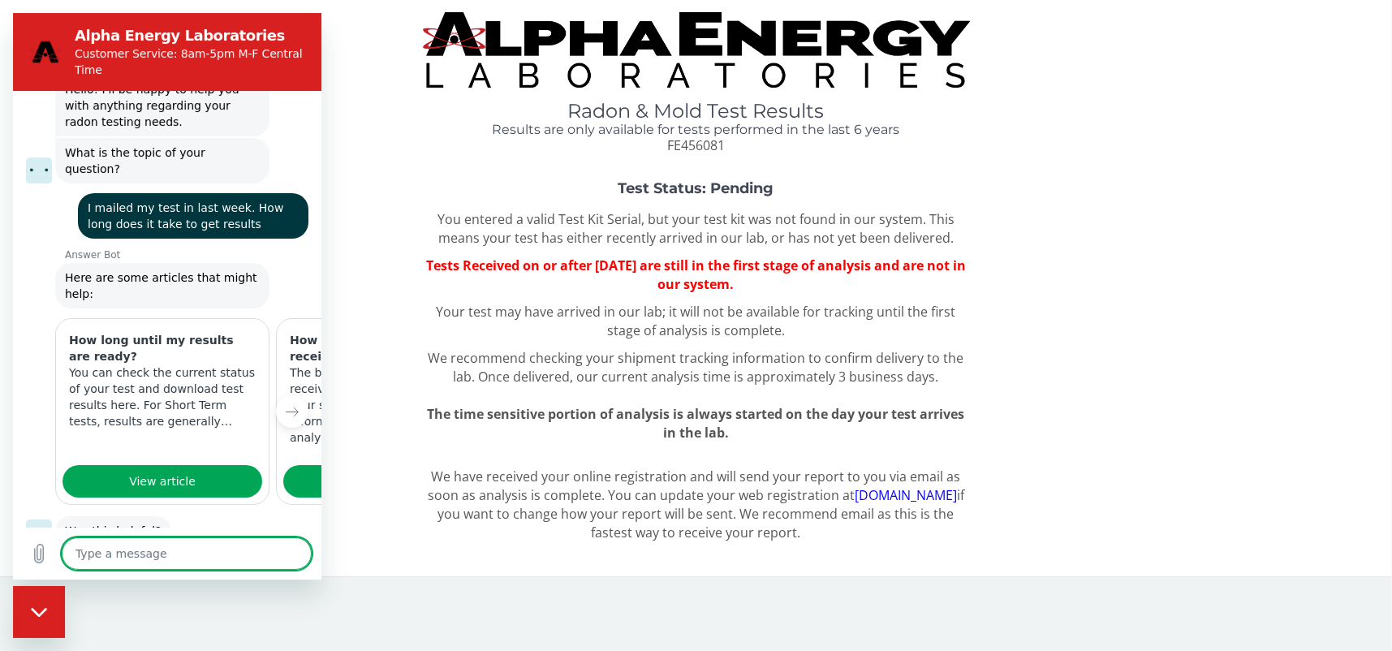
scroll to position [104, 0]
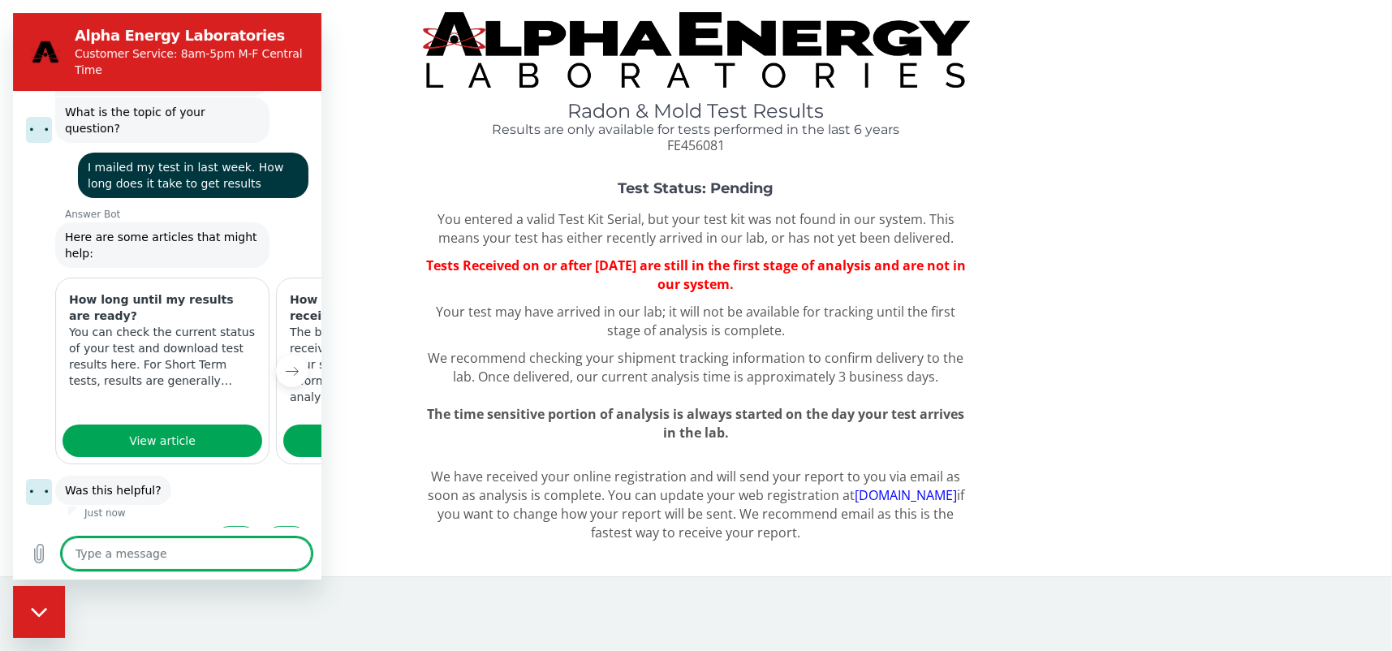
click at [278, 355] on button "Next item" at bounding box center [292, 371] width 32 height 32
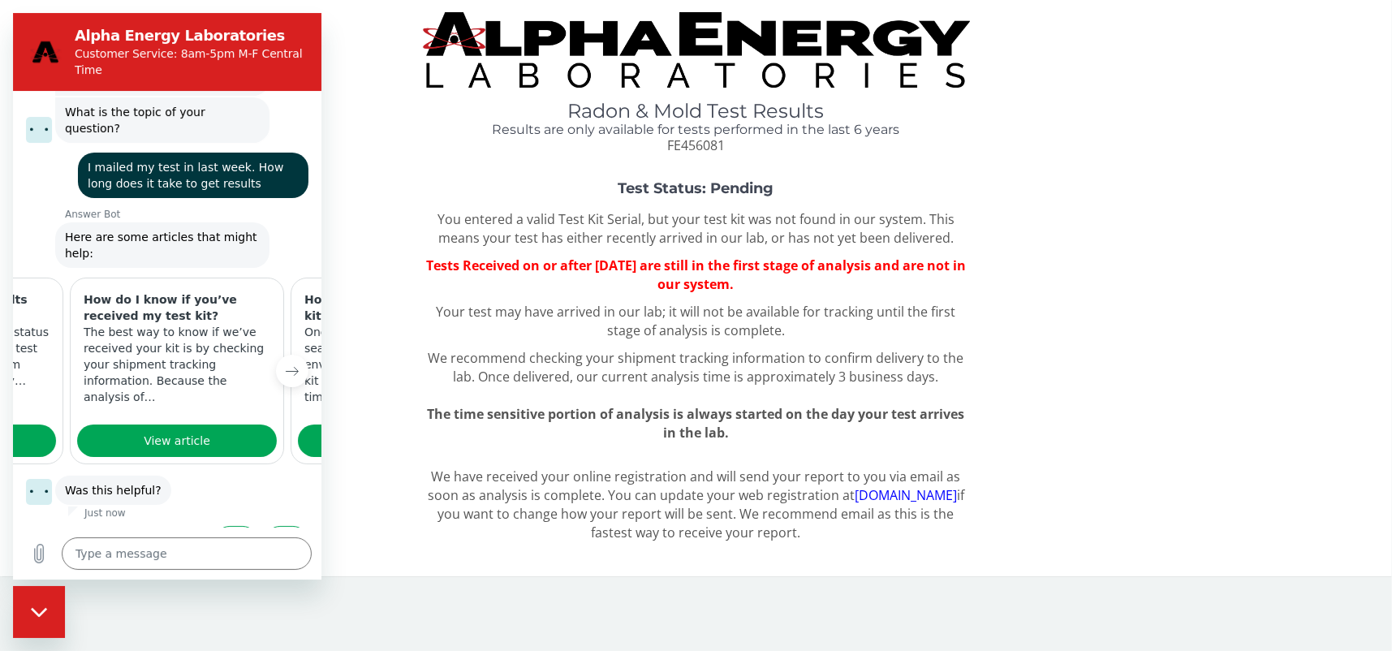
scroll to position [0, 209]
click at [277, 355] on button "Next item" at bounding box center [292, 371] width 32 height 32
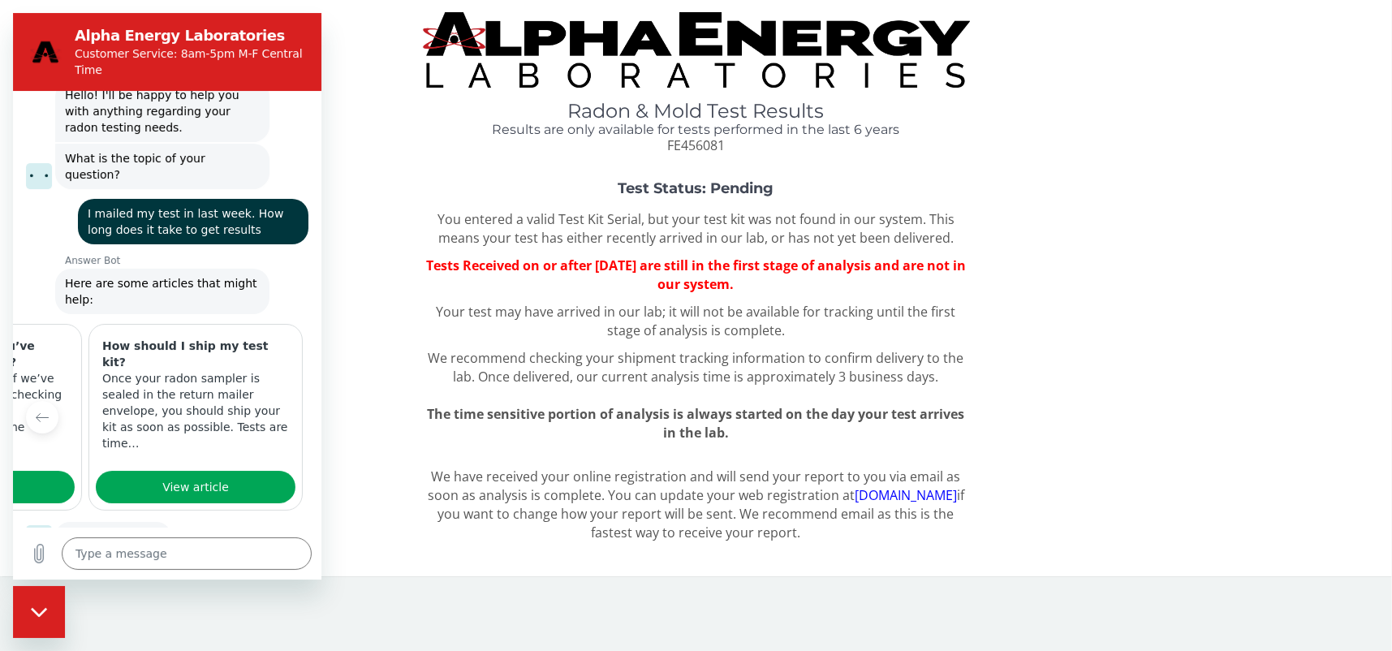
scroll to position [104, 0]
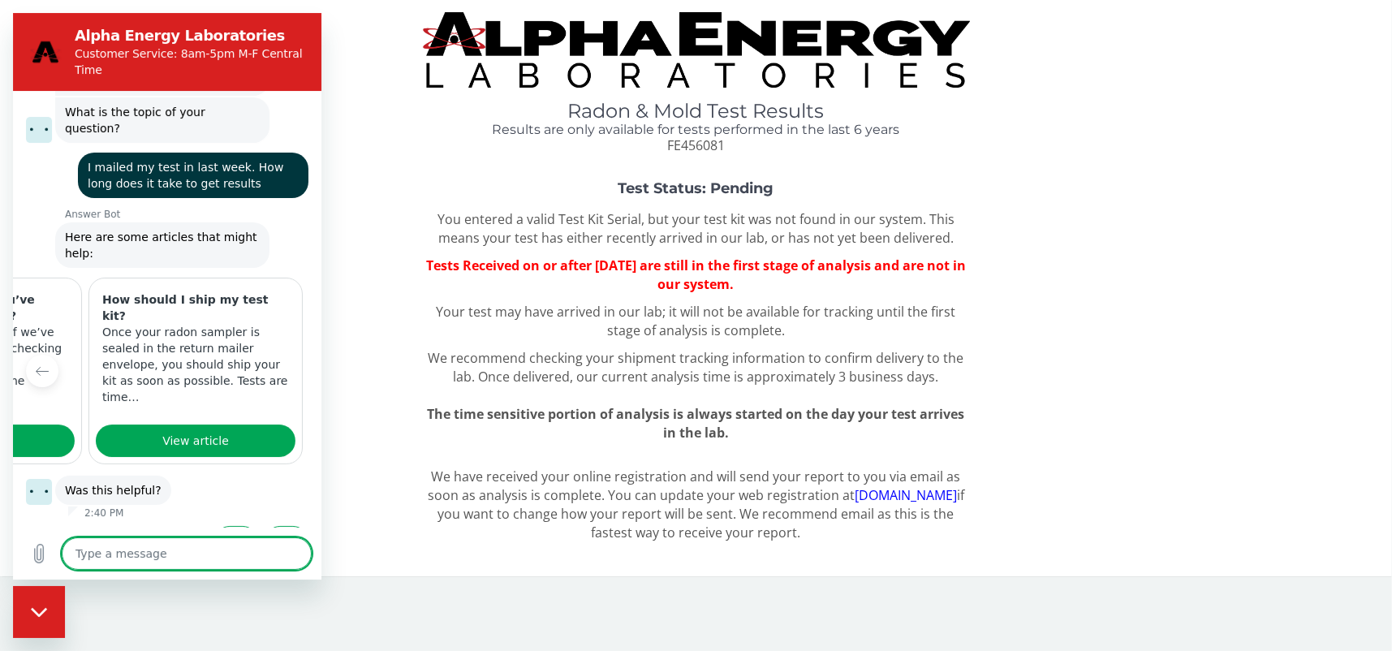
click at [86, 553] on textarea at bounding box center [187, 553] width 250 height 32
click at [33, 611] on icon "Close messaging window" at bounding box center [39, 611] width 17 height 11
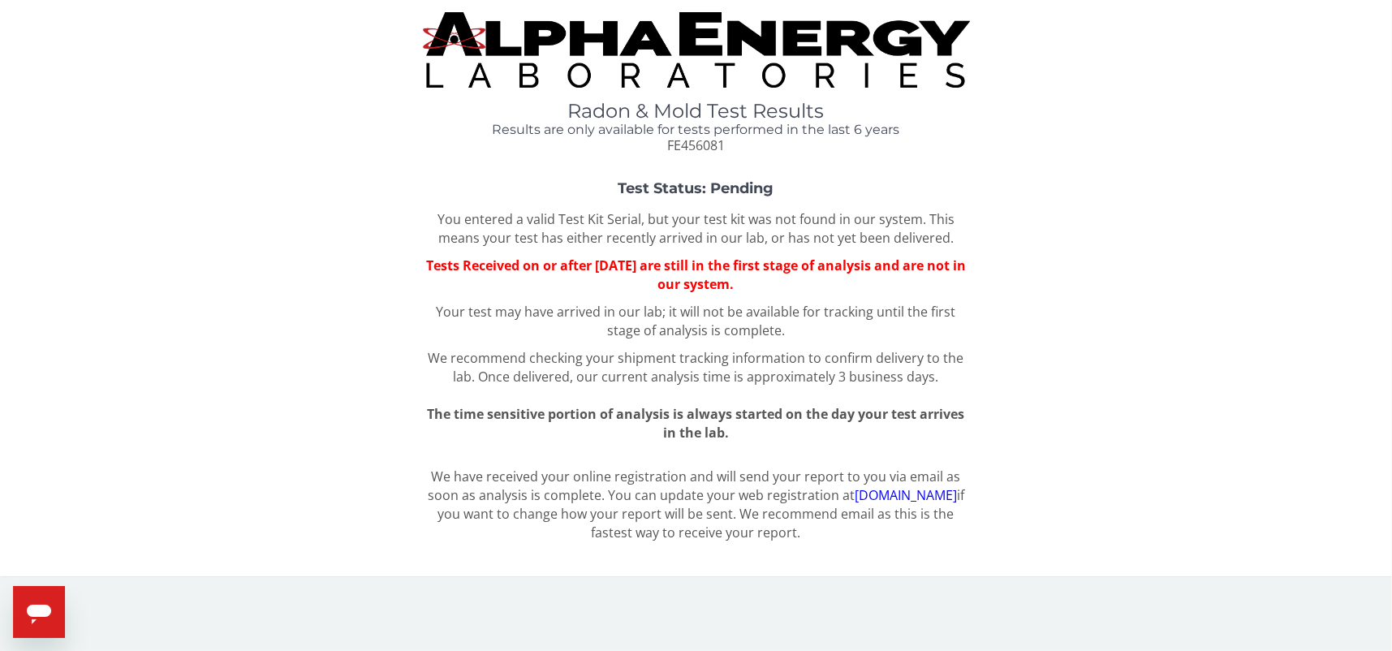
click at [33, 611] on icon "Open messaging window" at bounding box center [39, 613] width 24 height 19
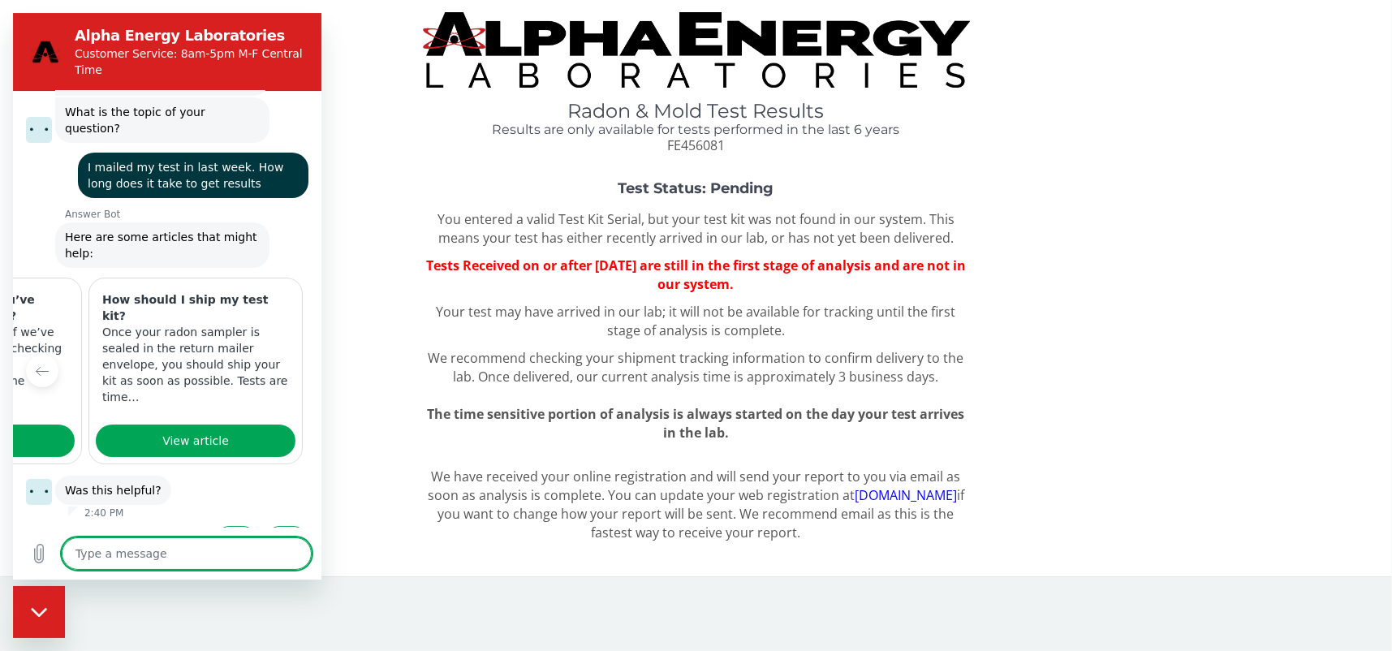
click at [333, 352] on div "Test Status: Pending You entered a valid Test Kit Serial, but your test kit was…" at bounding box center [695, 311] width 1367 height 261
click at [364, 502] on div "We have received your online registration and will send your report to you via …" at bounding box center [695, 509] width 1367 height 84
click at [22, 624] on div "Close messaging window" at bounding box center [39, 611] width 49 height 49
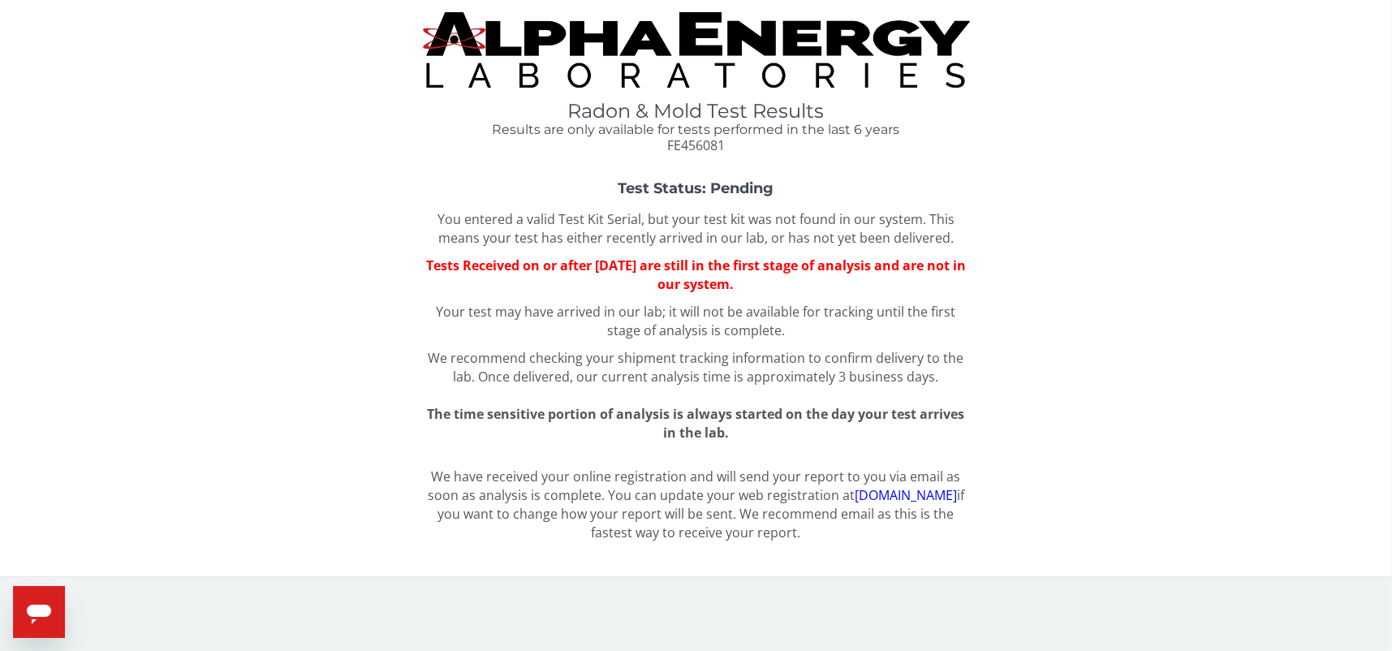
type textarea "x"
